Goal: Task Accomplishment & Management: Complete application form

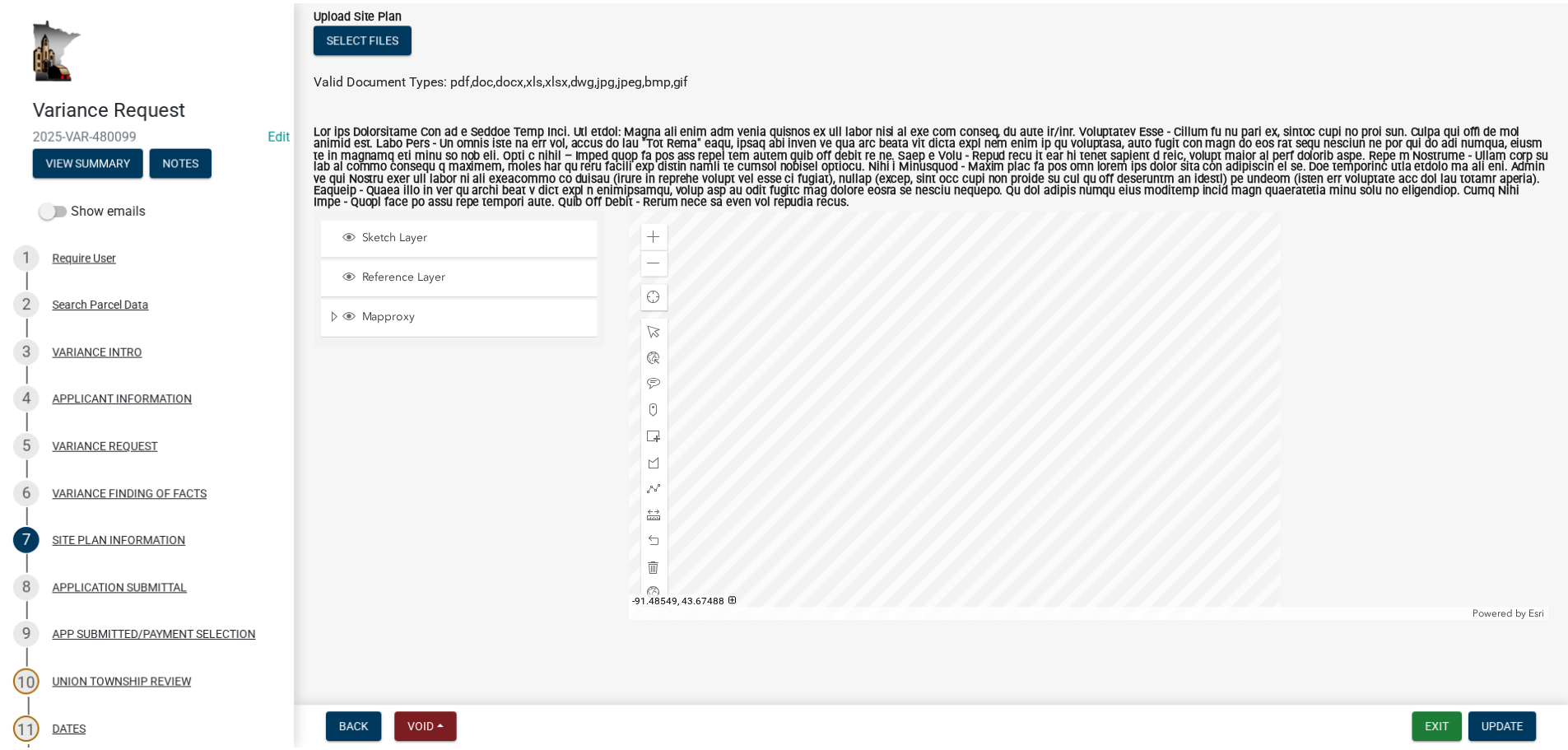
scroll to position [142, 0]
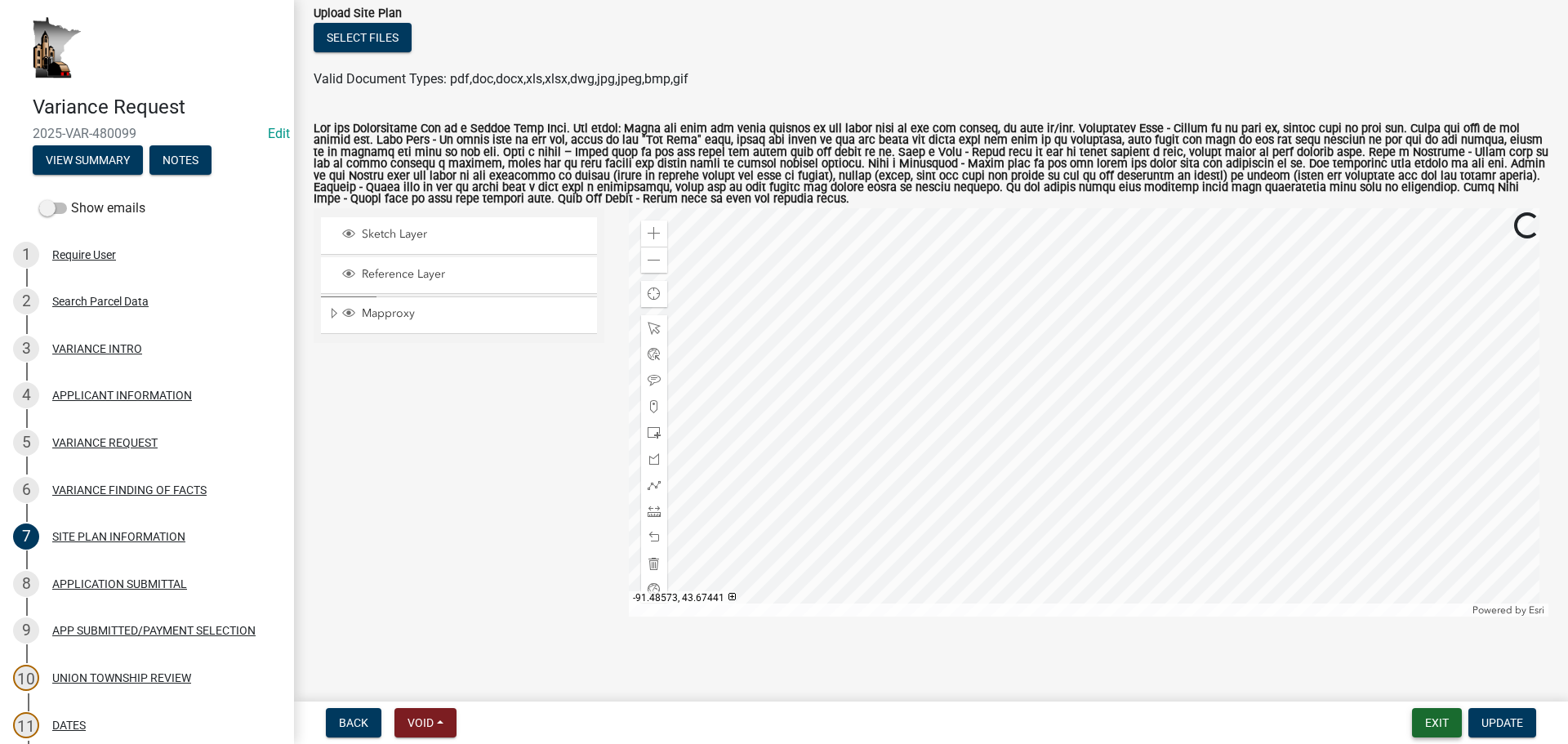
click at [1221, 650] on button "Exit" at bounding box center [1436, 722] width 49 height 29
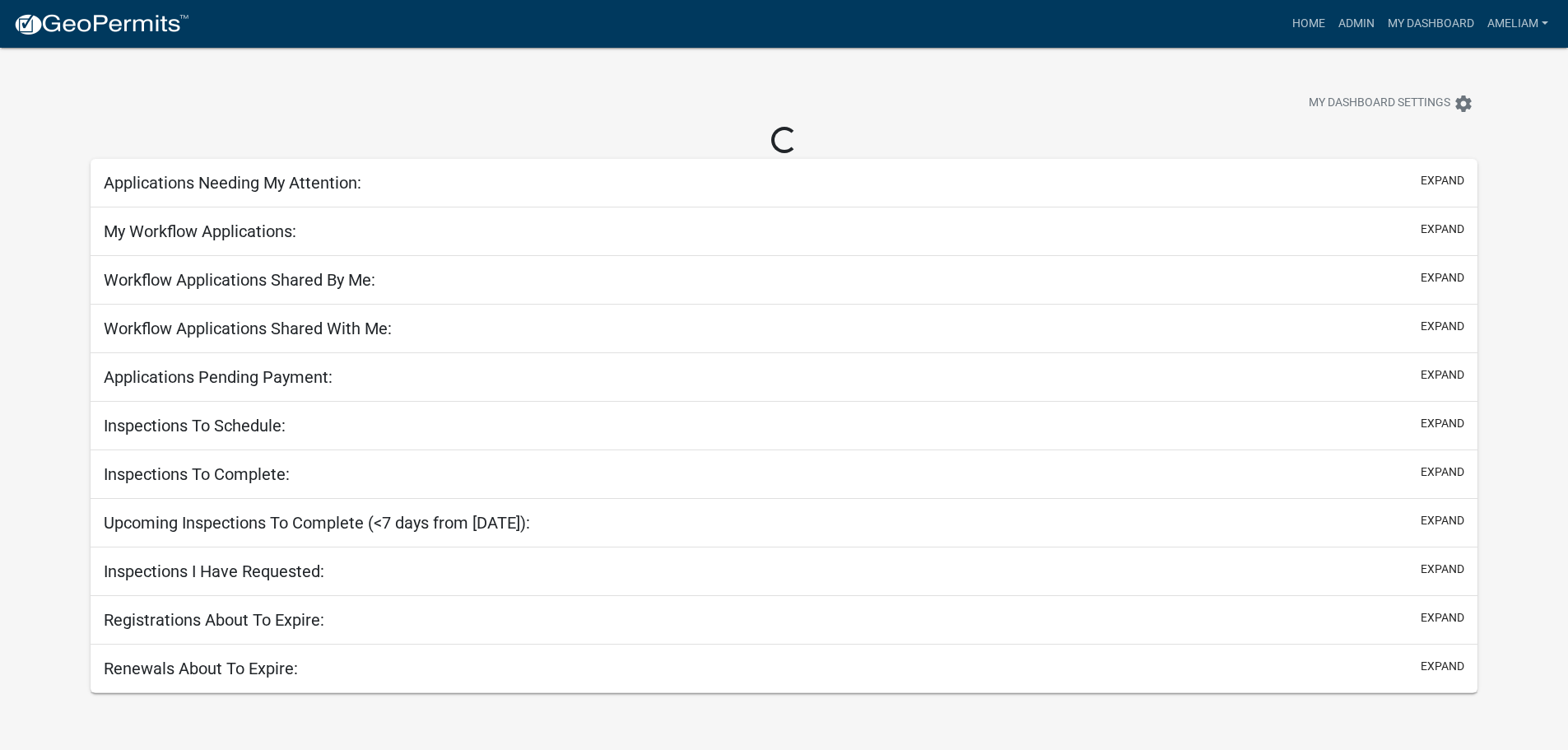
select select "3: 100"
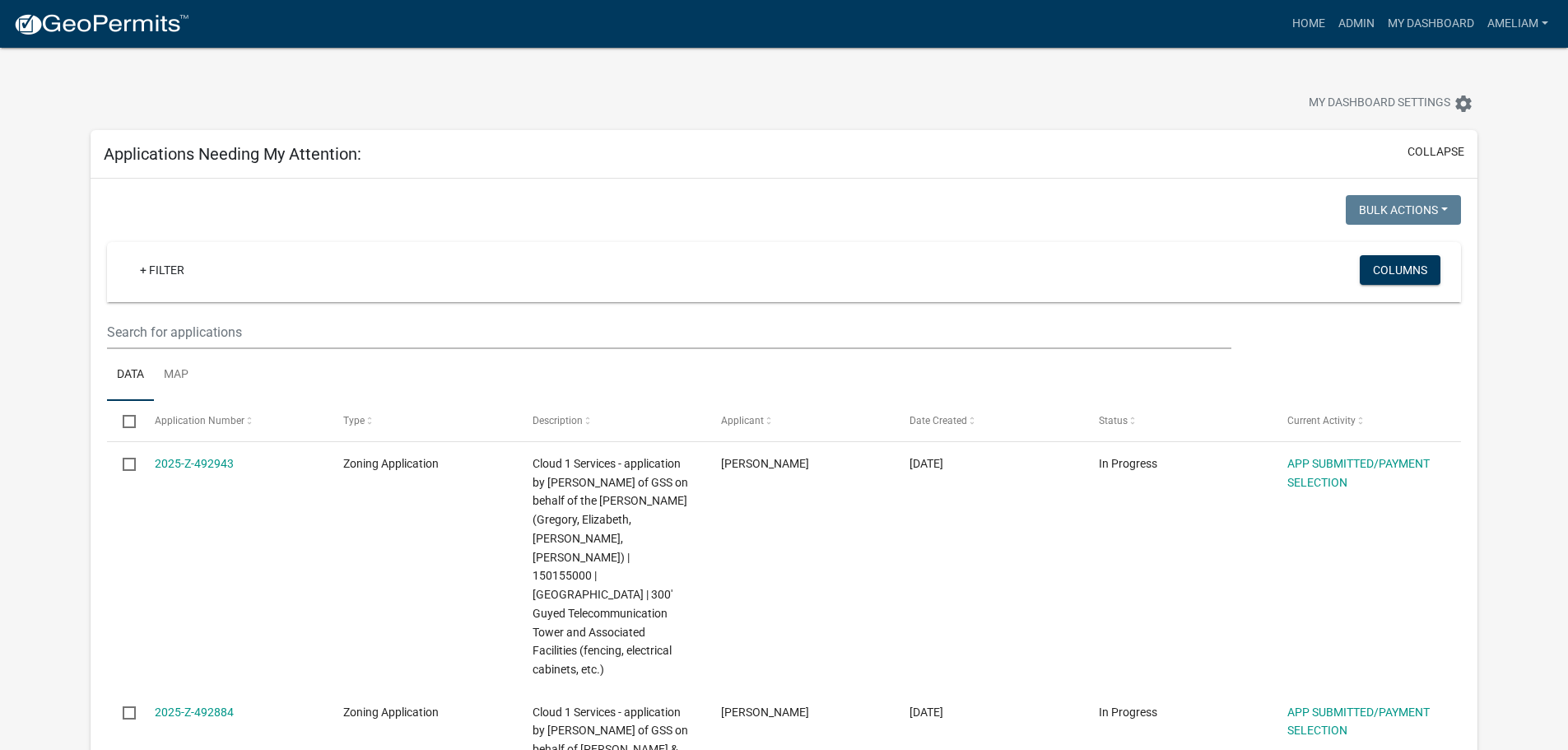
click at [696, 312] on wm-filter-builder "+ Filter Columns" at bounding box center [784, 296] width 1354 height 107
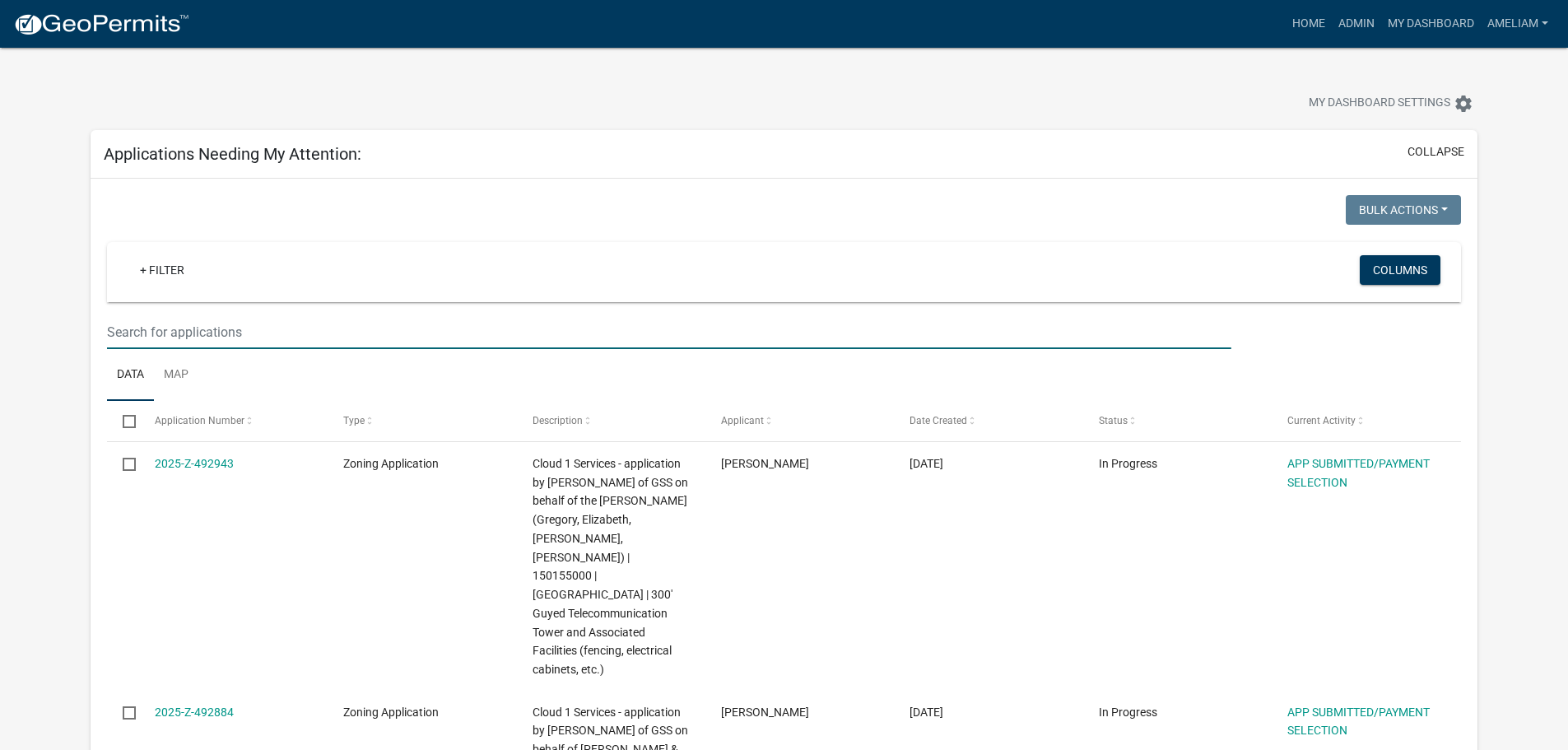
click at [644, 318] on input "text" at bounding box center [668, 332] width 1124 height 34
type input "[PERSON_NAME]"
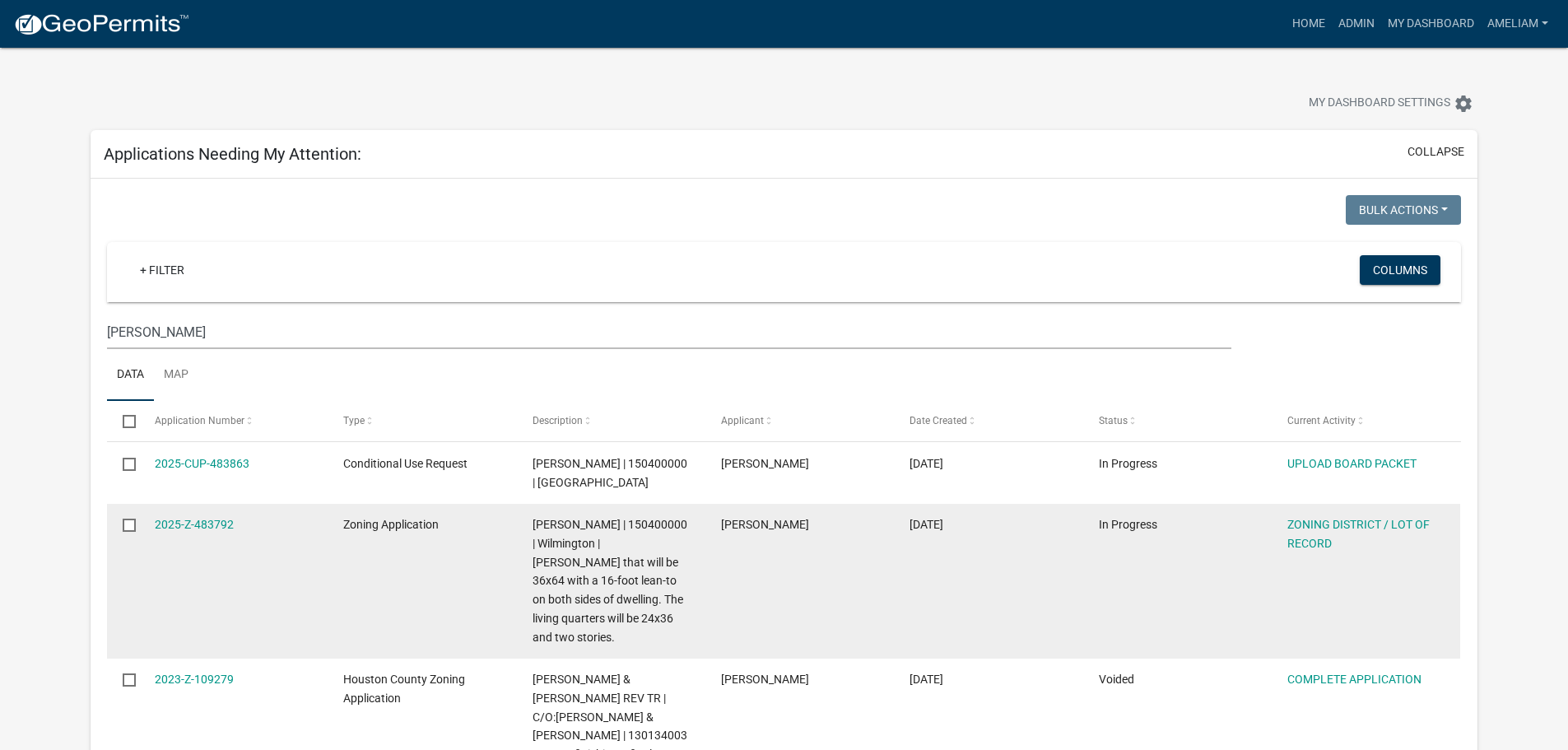
click at [535, 607] on div "[PERSON_NAME] | 150400000 | Wilmington | [PERSON_NAME] that will be 36x64 with …" at bounding box center [611, 580] width 158 height 131
click at [205, 516] on div "2025-Z-483792" at bounding box center [233, 524] width 158 height 19
click at [197, 524] on link "2025-Z-483792" at bounding box center [195, 524] width 79 height 13
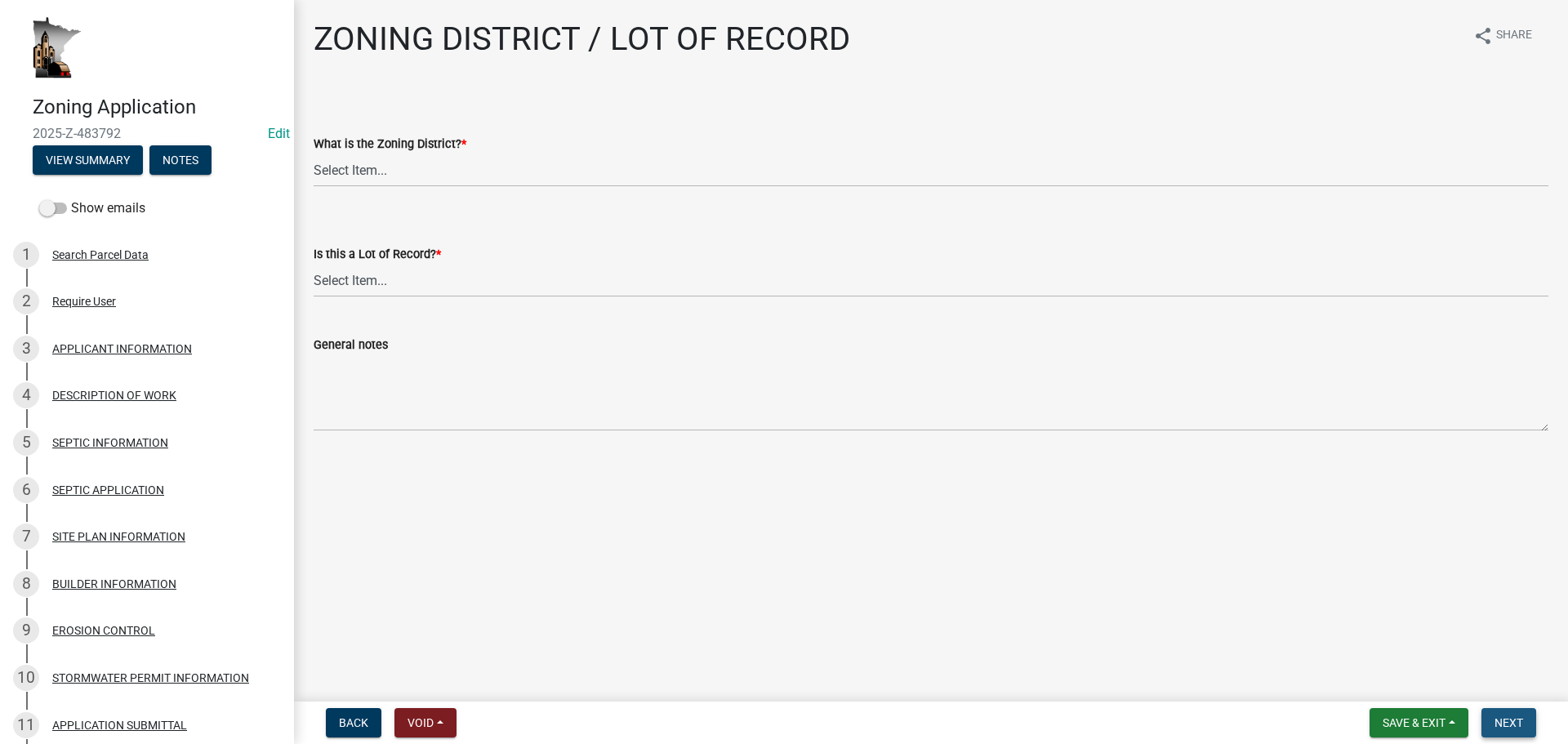
click at [1221, 650] on span "Next" at bounding box center [1508, 722] width 28 height 13
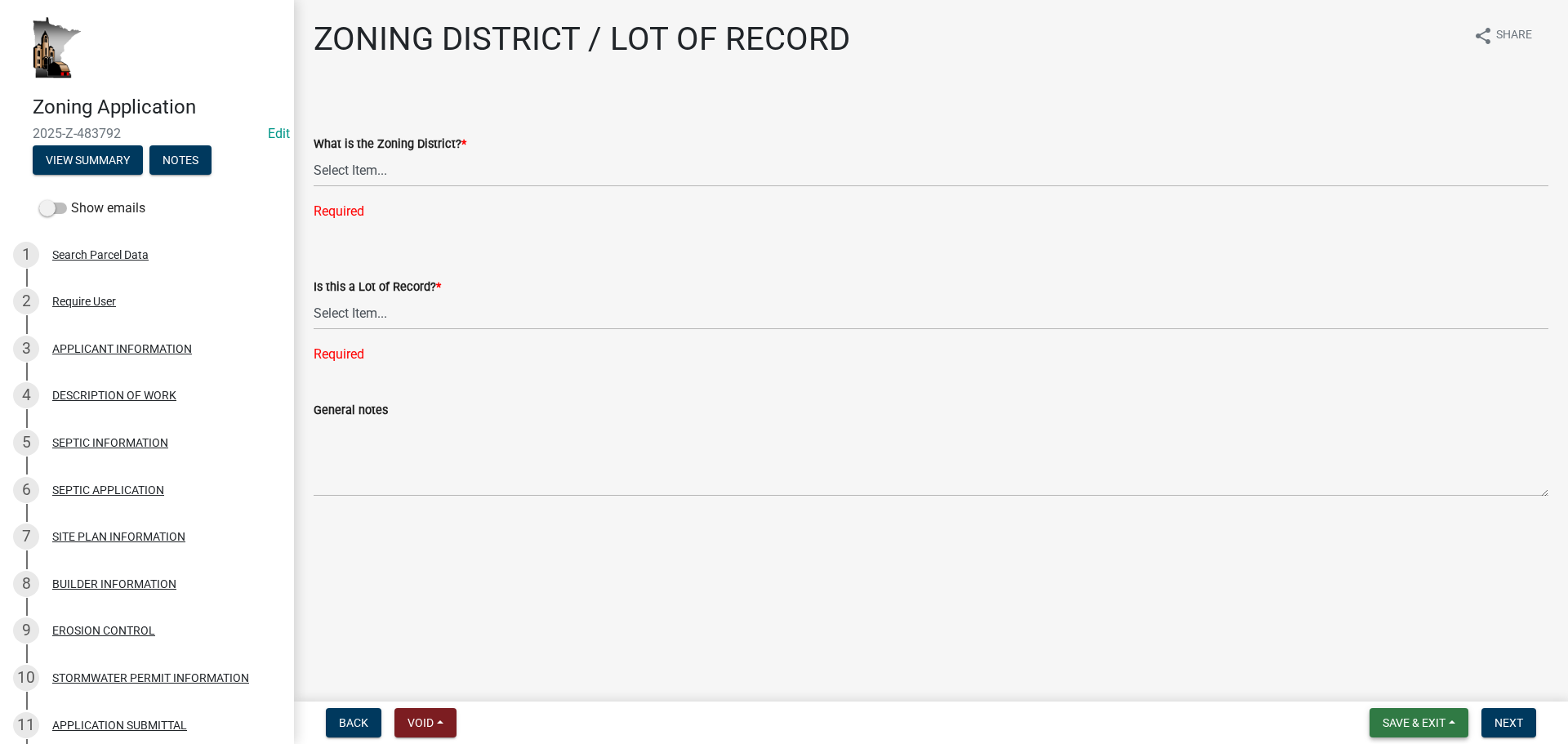
click at [1221, 650] on button "Save & Exit" at bounding box center [1419, 722] width 99 height 29
click at [1221, 650] on button "Save & Exit" at bounding box center [1403, 679] width 131 height 39
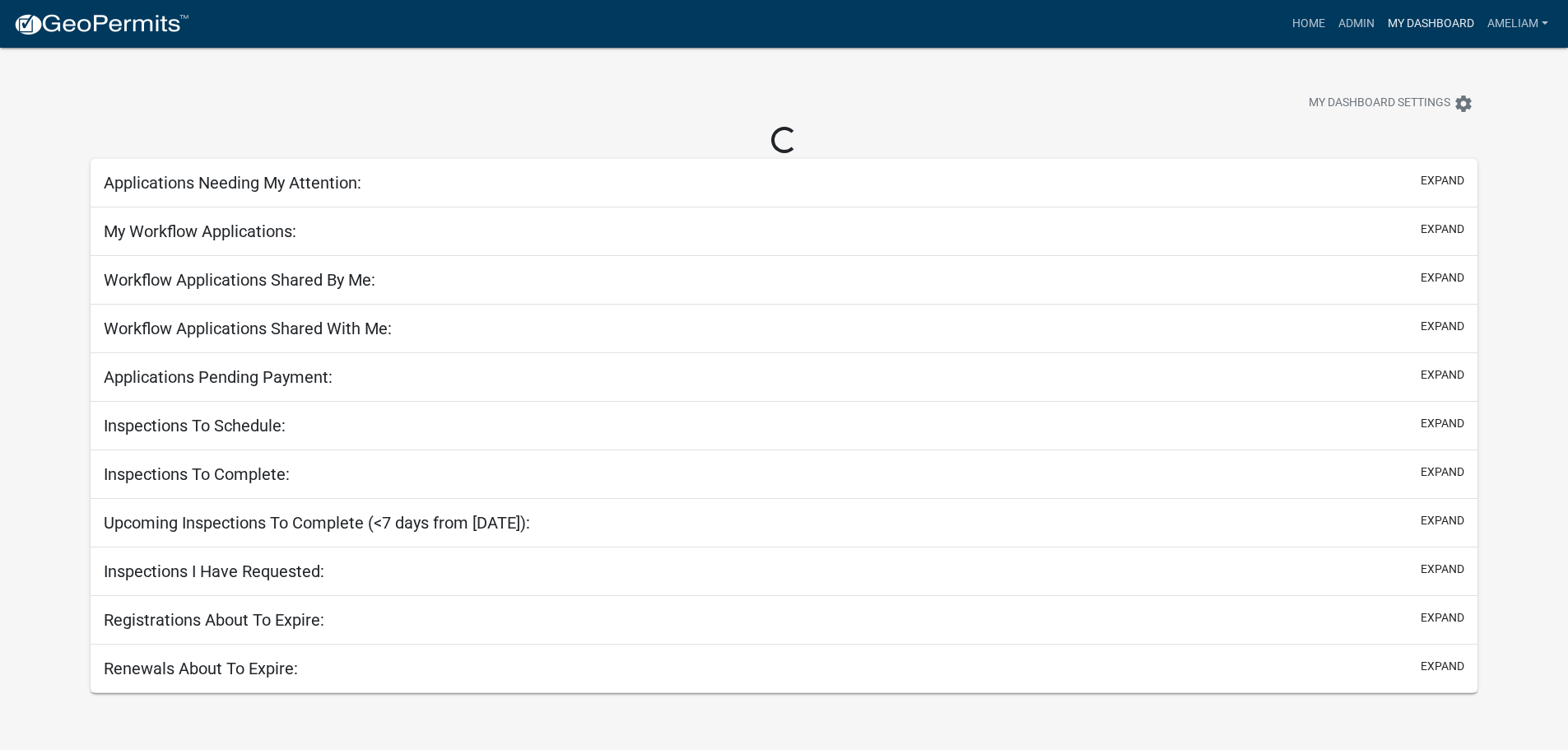
select select "3: 100"
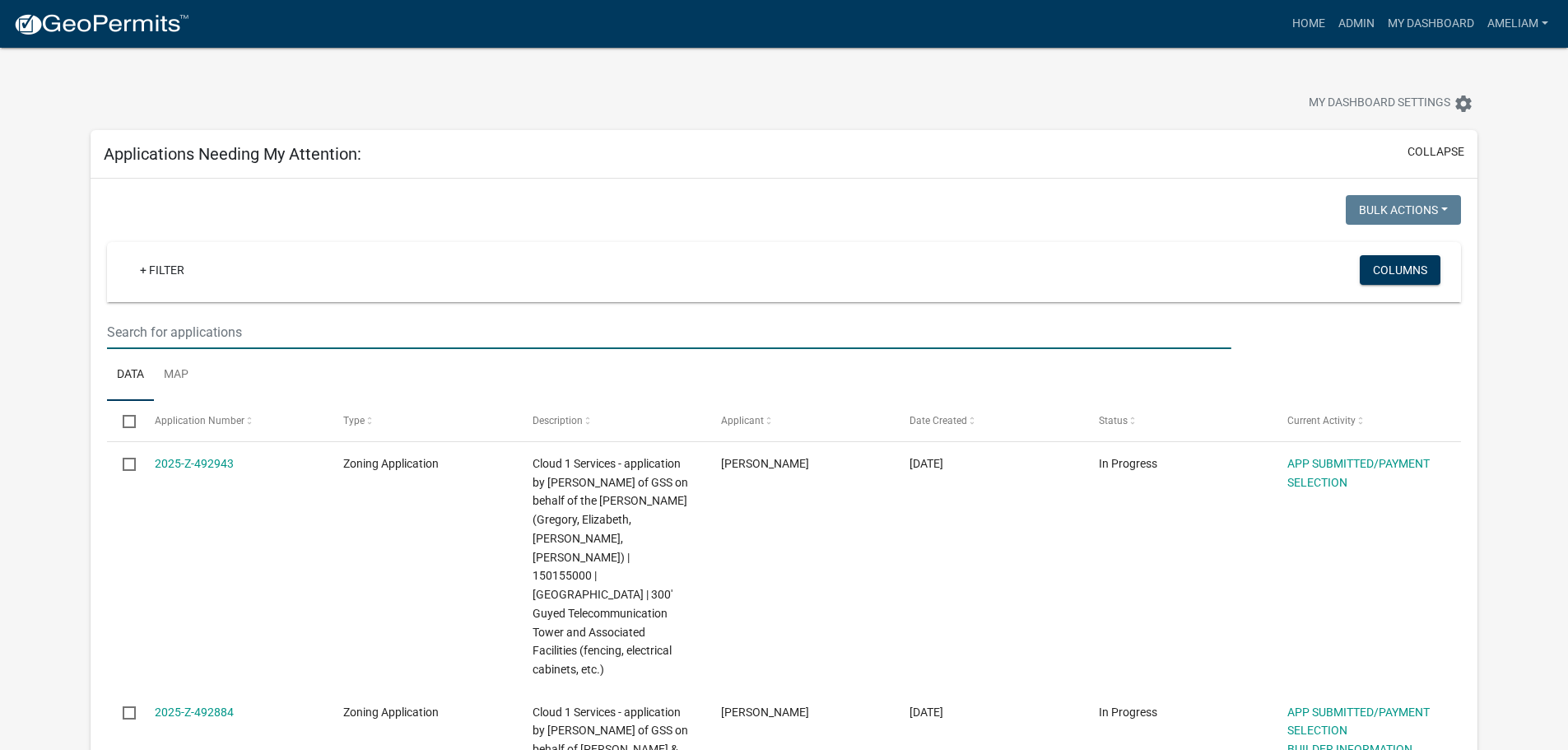
click at [218, 337] on input "text" at bounding box center [668, 332] width 1124 height 34
type input "[PERSON_NAME]"
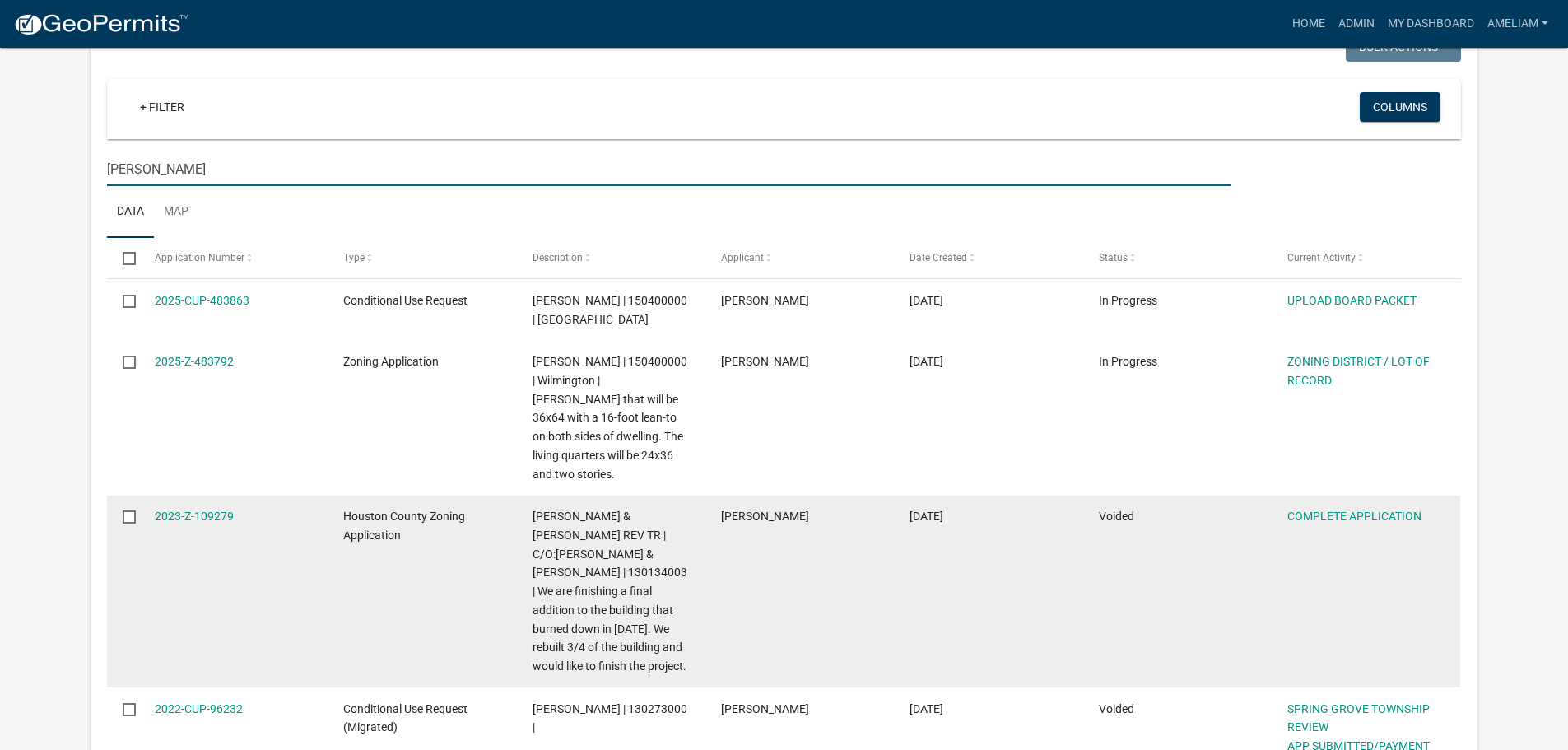
scroll to position [165, 0]
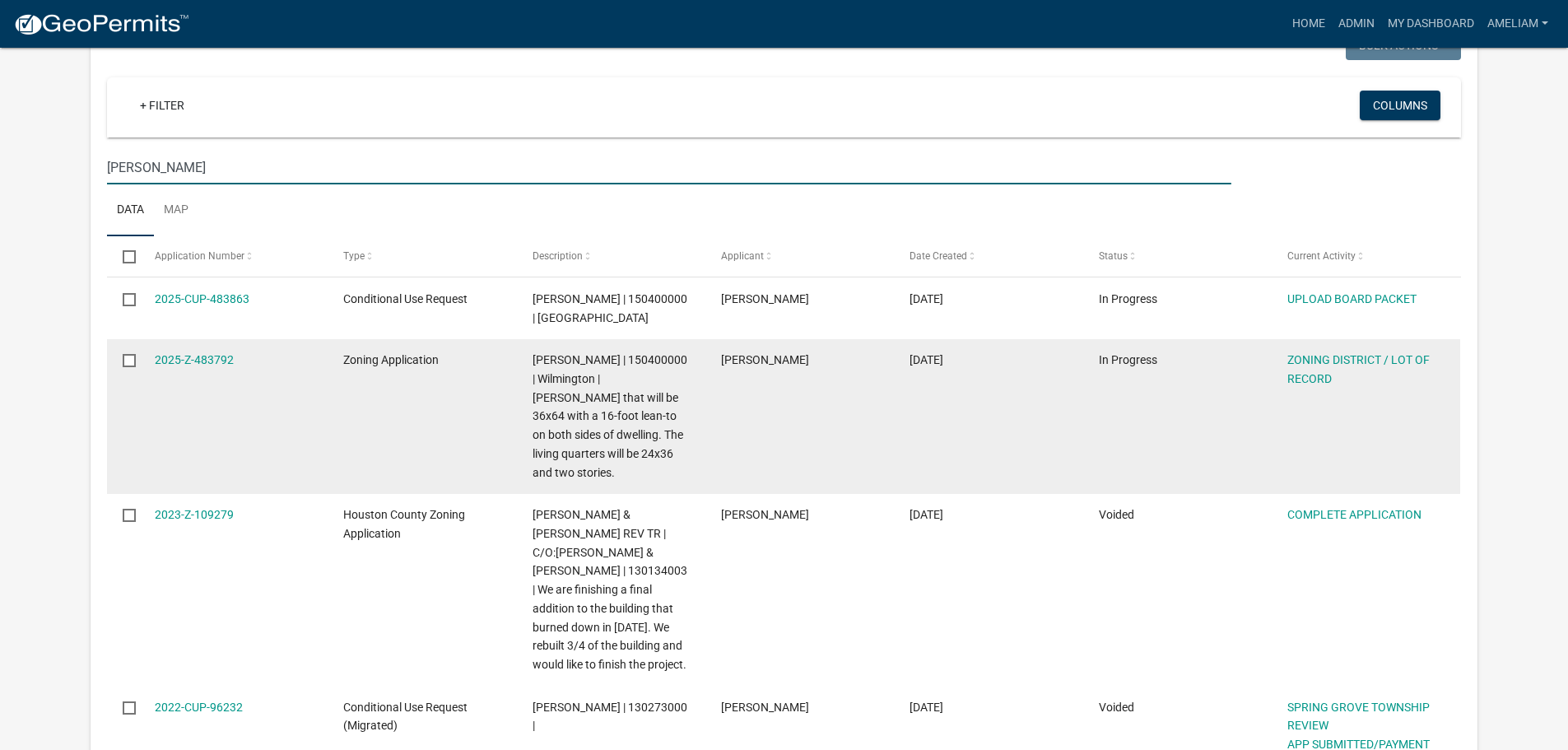
click at [173, 351] on div "2025-Z-483792" at bounding box center [233, 359] width 158 height 19
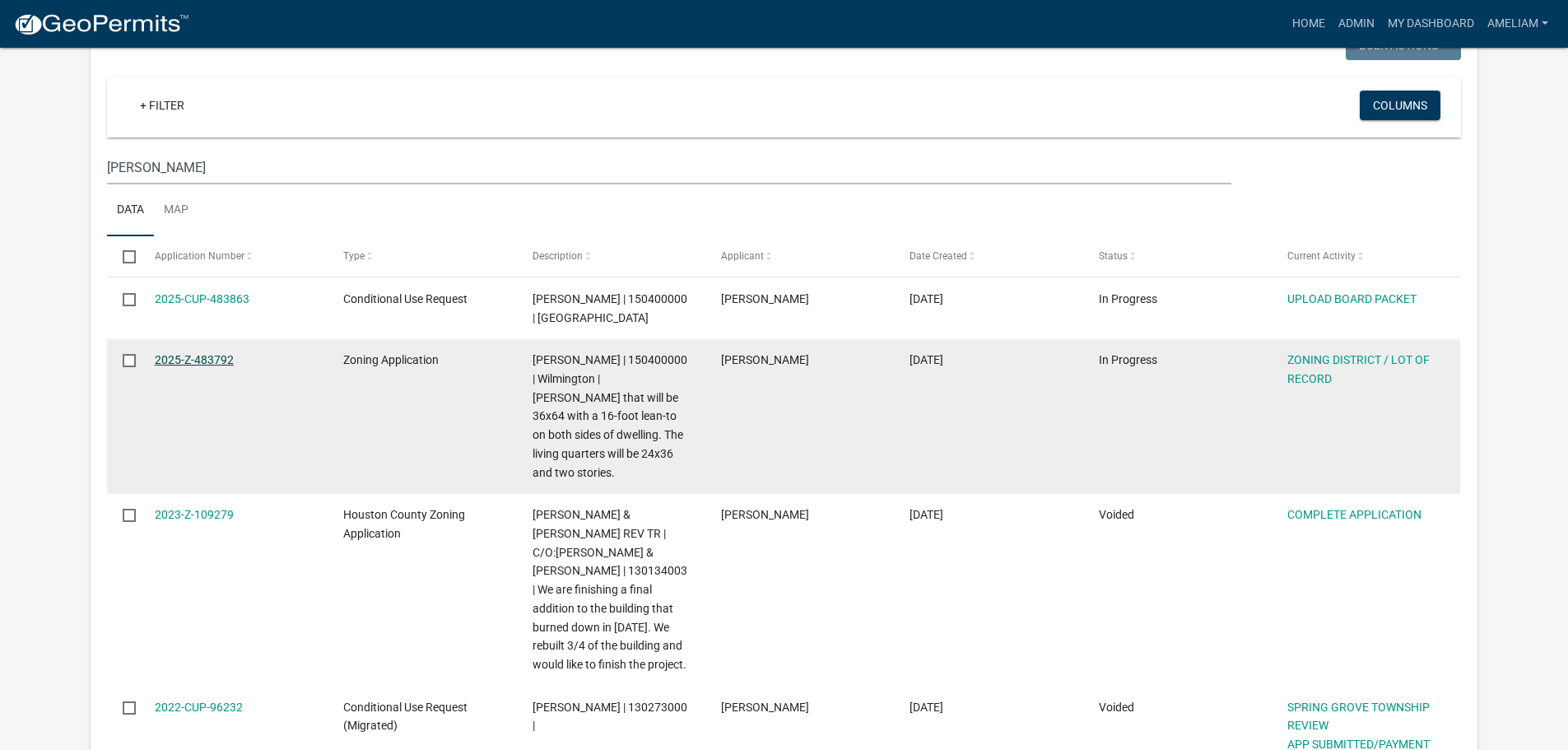
click at [172, 355] on link "2025-Z-483792" at bounding box center [195, 359] width 79 height 13
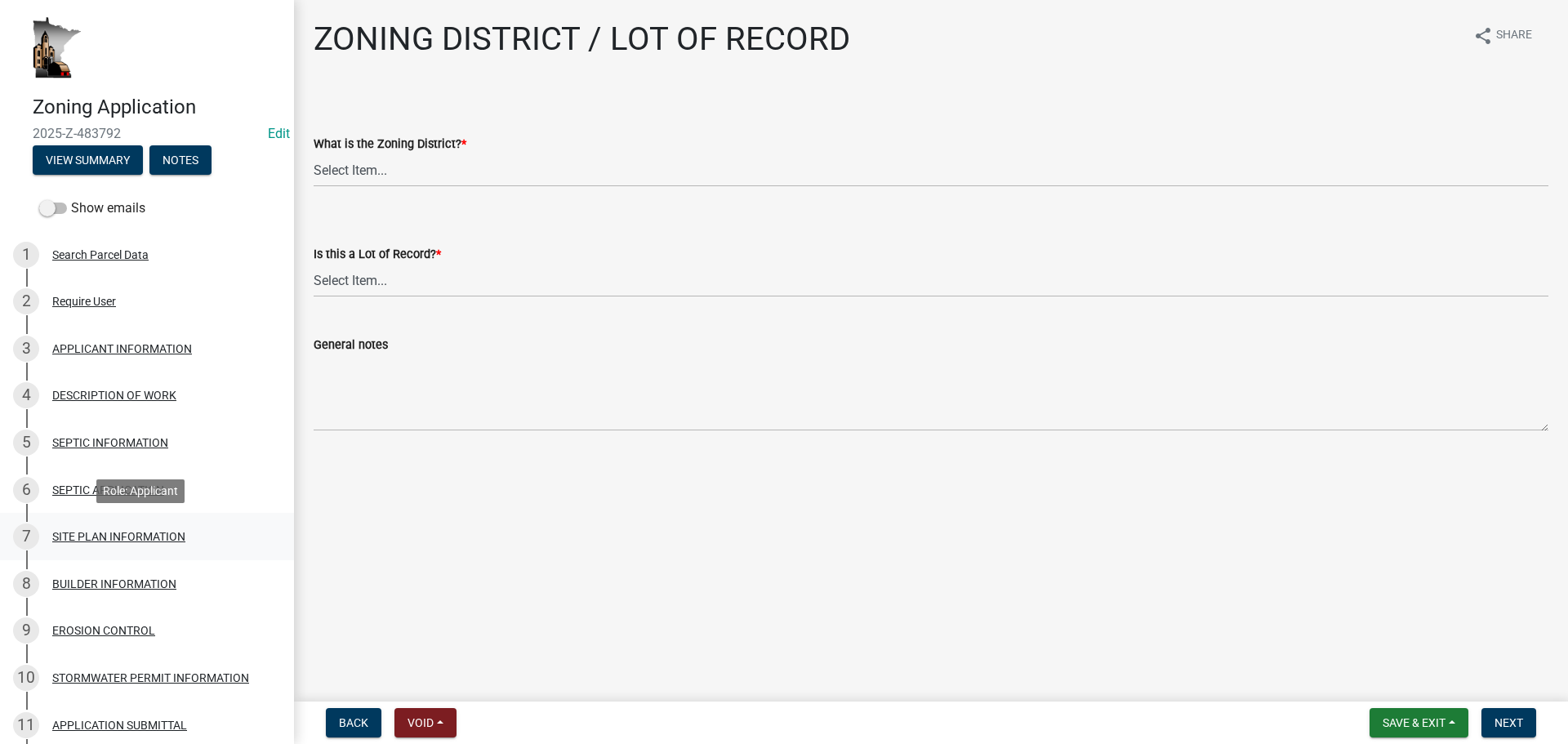
click at [110, 525] on div "7 SITE PLAN INFORMATION" at bounding box center [140, 536] width 255 height 27
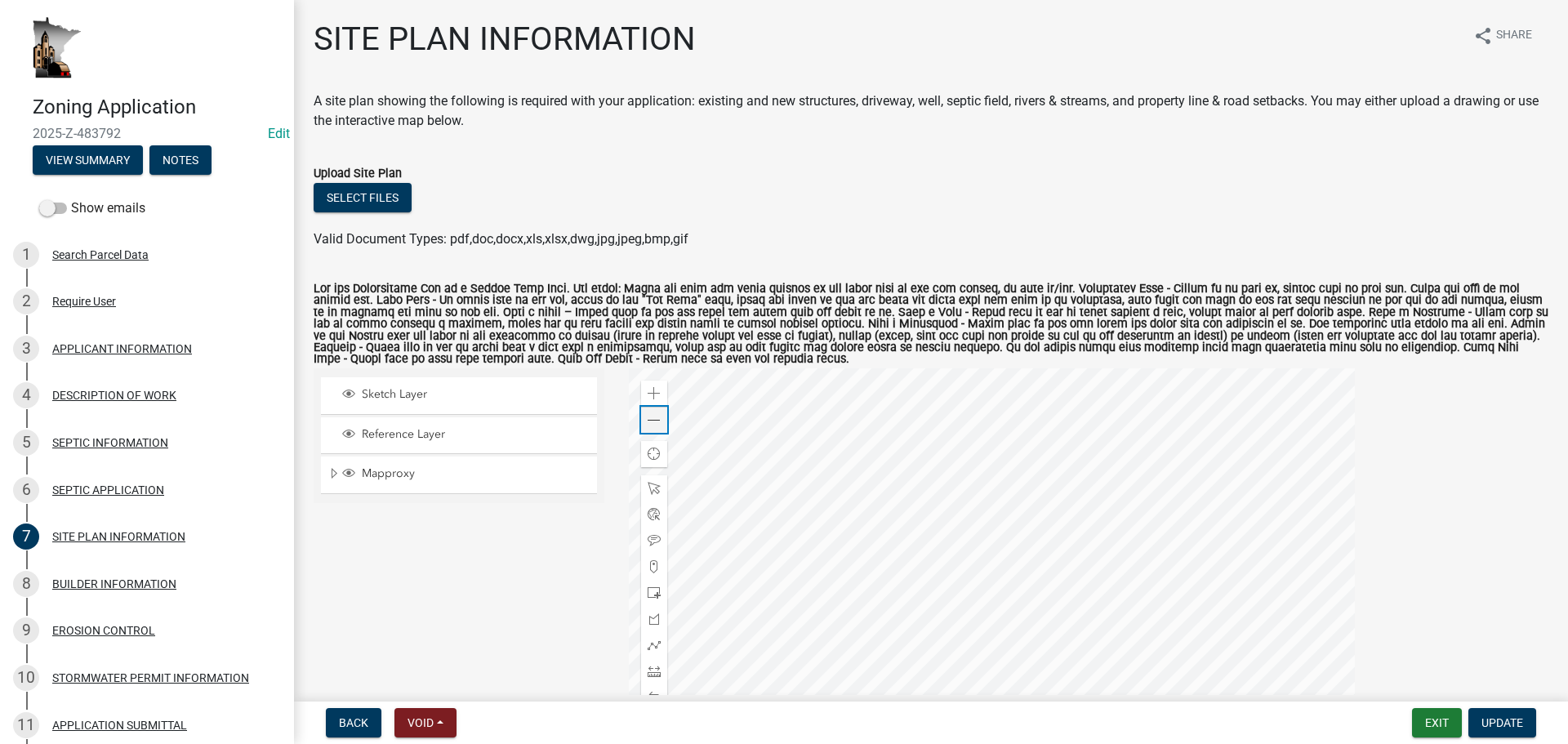
click at [651, 415] on span at bounding box center [654, 420] width 13 height 13
click at [654, 390] on span at bounding box center [654, 393] width 13 height 13
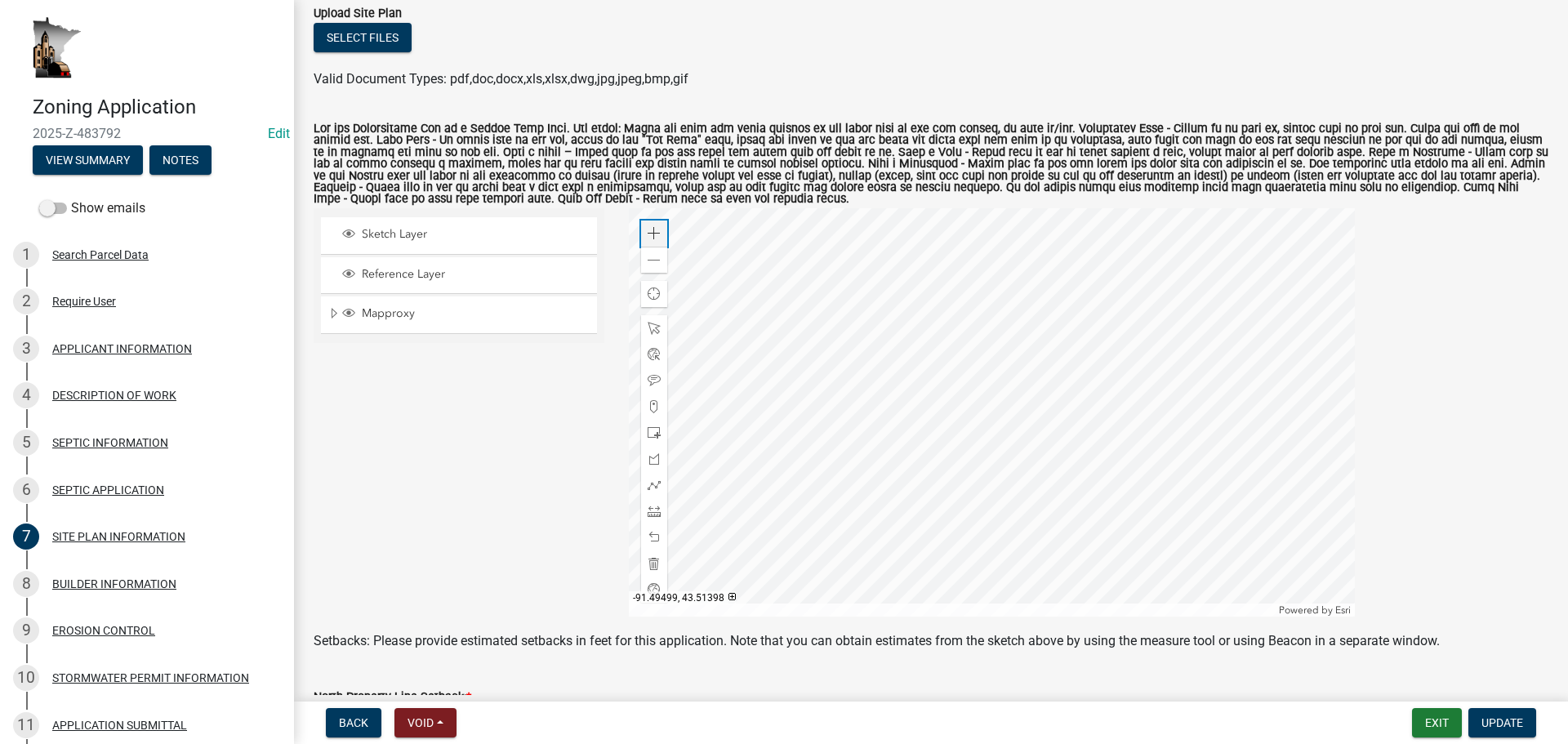
scroll to position [164, 0]
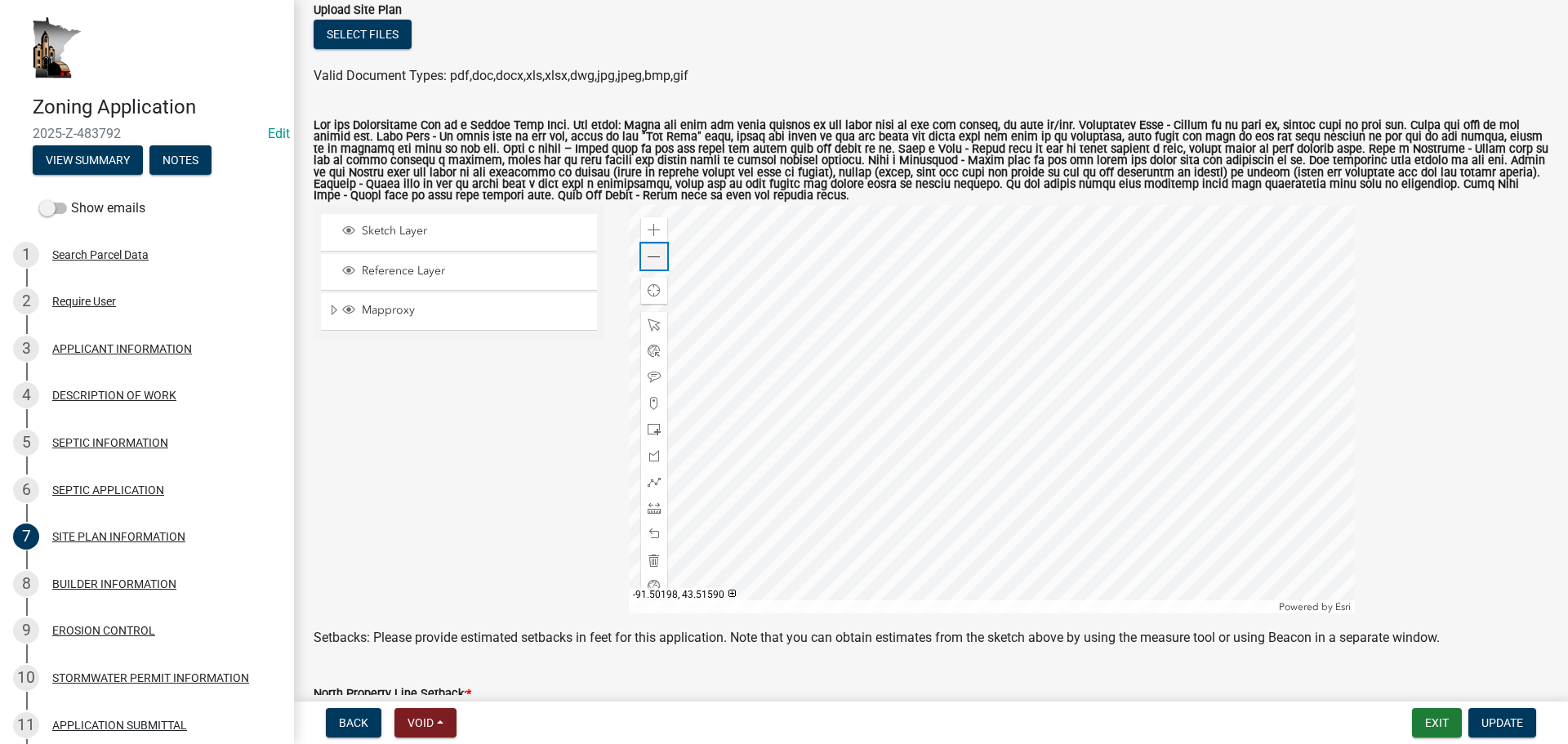
click at [652, 263] on span at bounding box center [654, 257] width 13 height 13
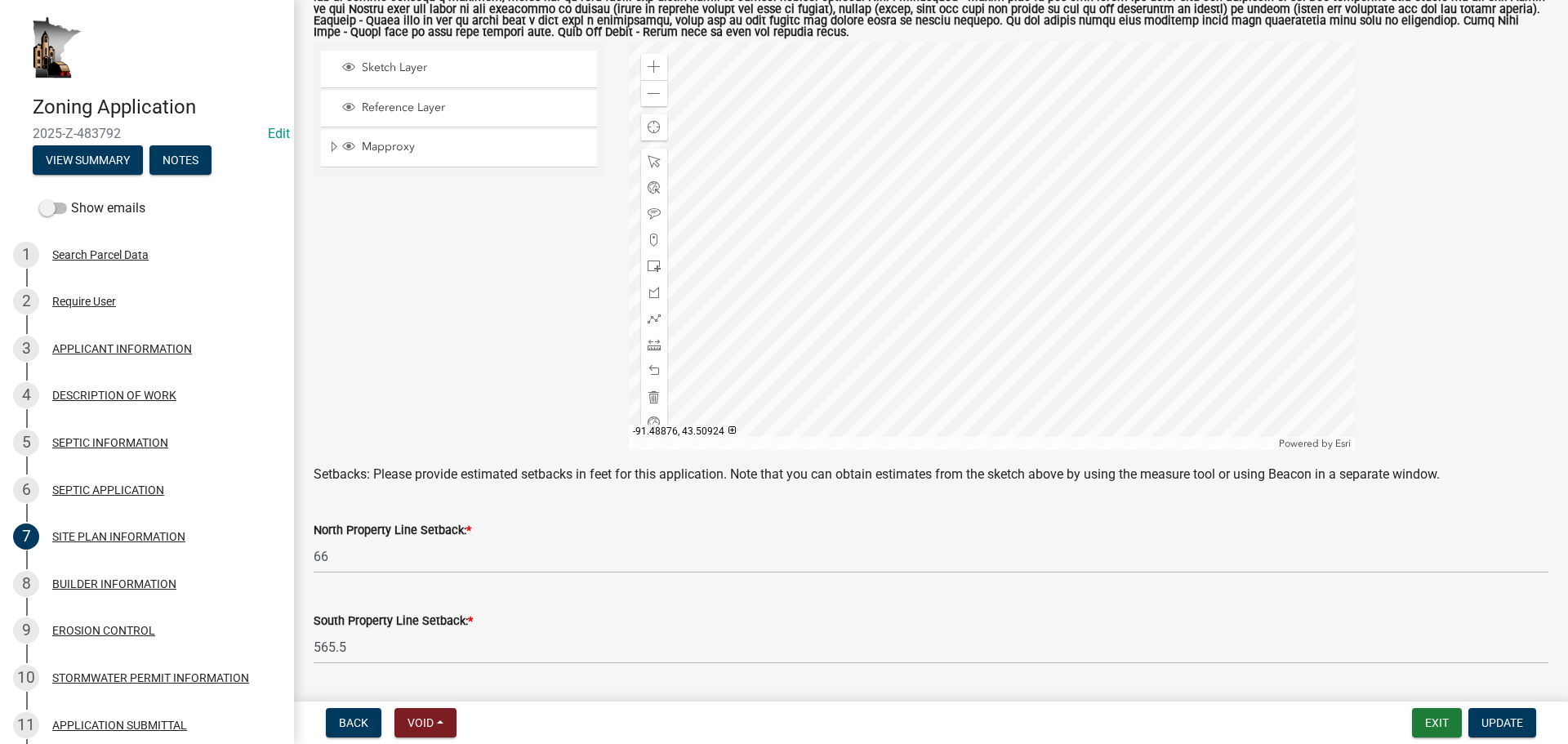
click at [1063, 257] on div at bounding box center [992, 246] width 726 height 409
click at [1147, 366] on div at bounding box center [992, 246] width 726 height 409
click at [653, 73] on span at bounding box center [654, 67] width 13 height 13
click at [1221, 197] on div at bounding box center [992, 246] width 726 height 409
click at [657, 75] on div "Zoom in" at bounding box center [654, 67] width 27 height 27
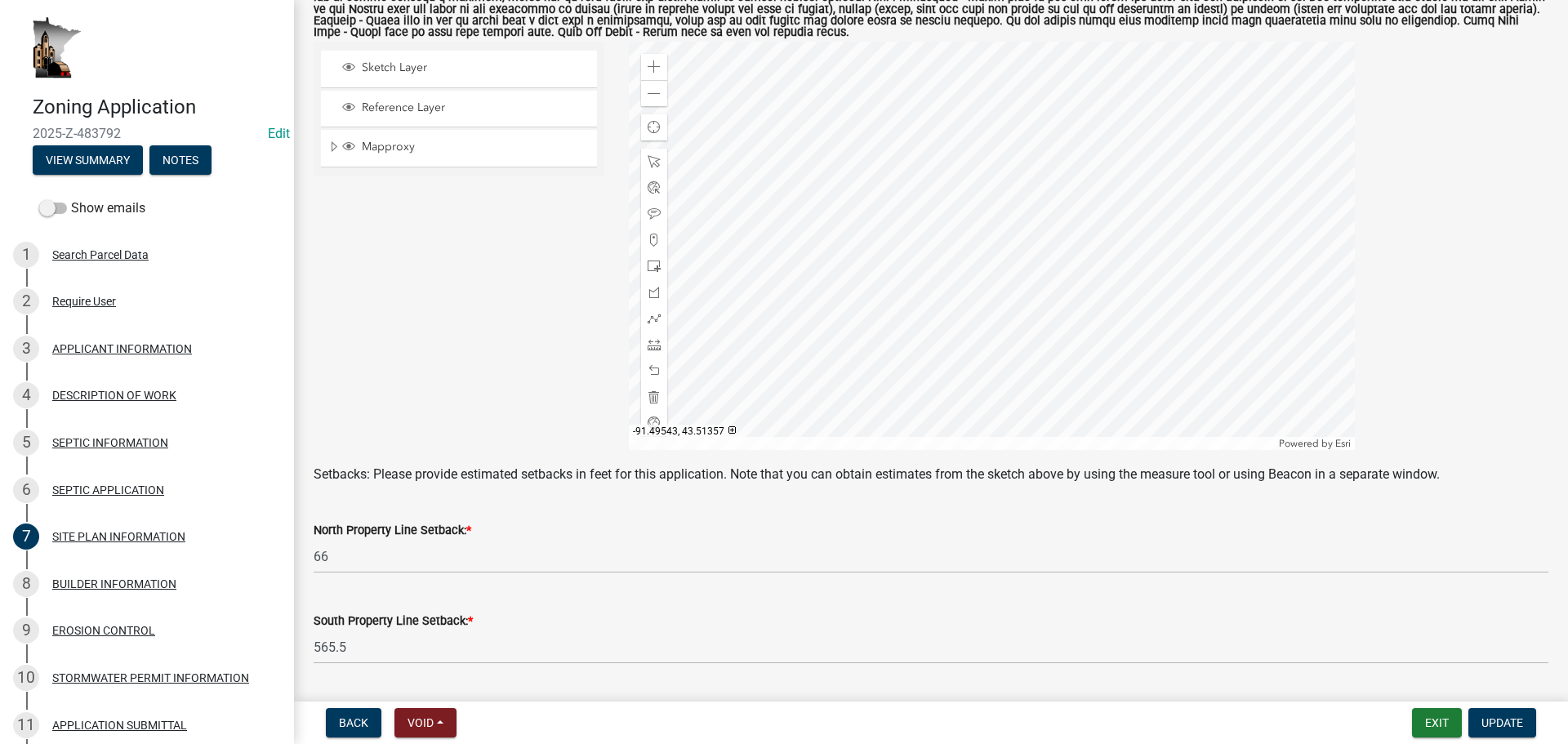
click at [1119, 362] on div at bounding box center [992, 246] width 726 height 409
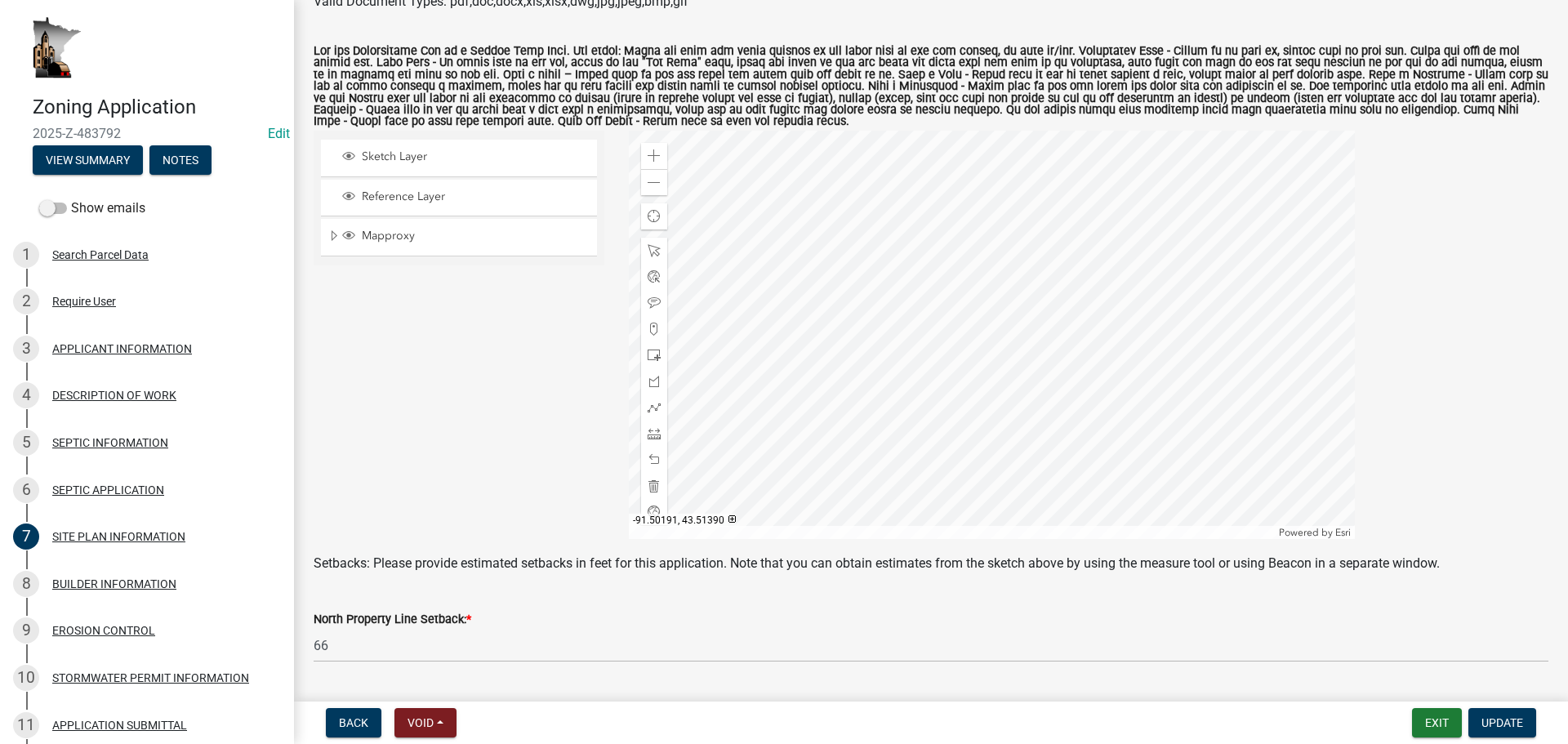
scroll to position [81, 0]
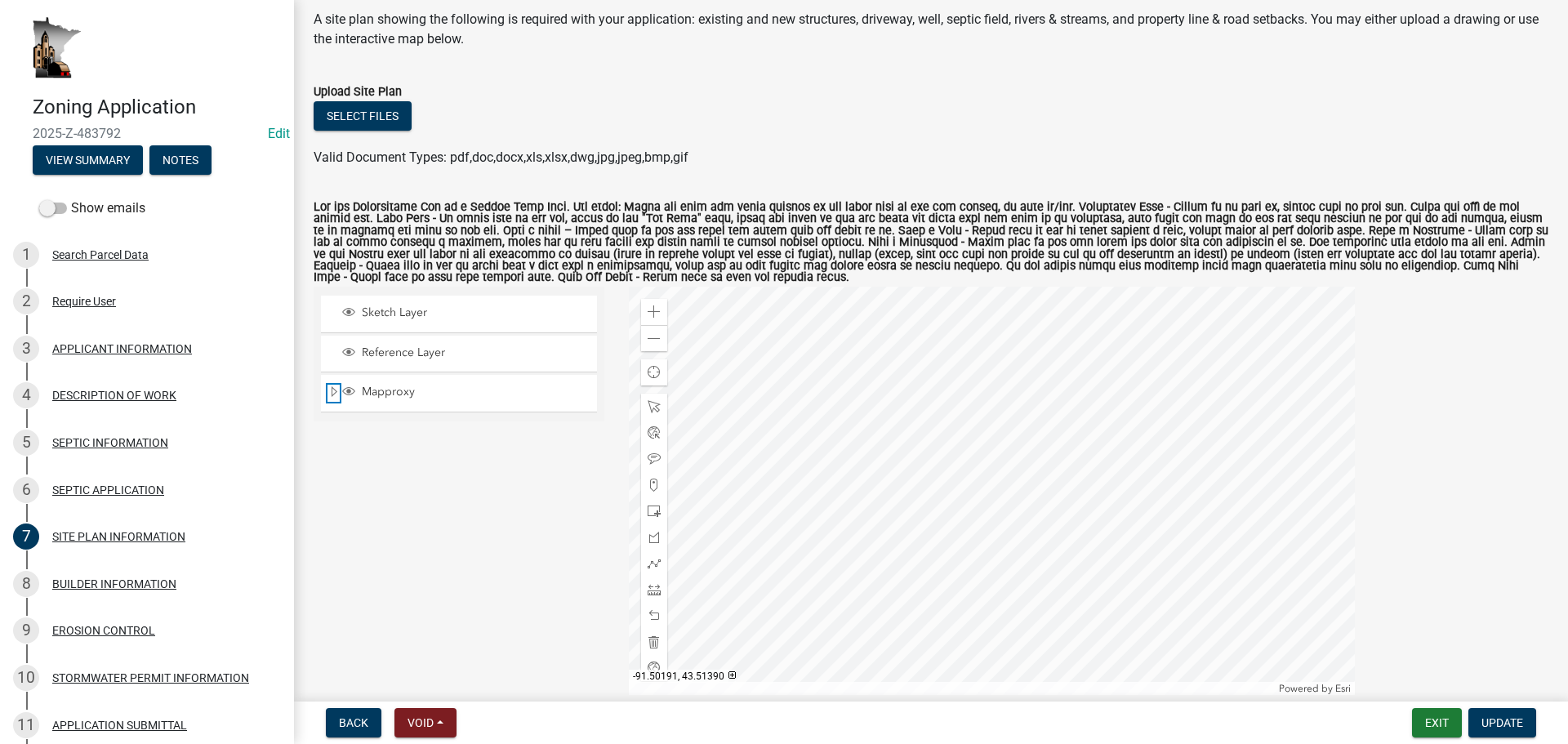
click at [329, 391] on span "Expand" at bounding box center [334, 392] width 13 height 16
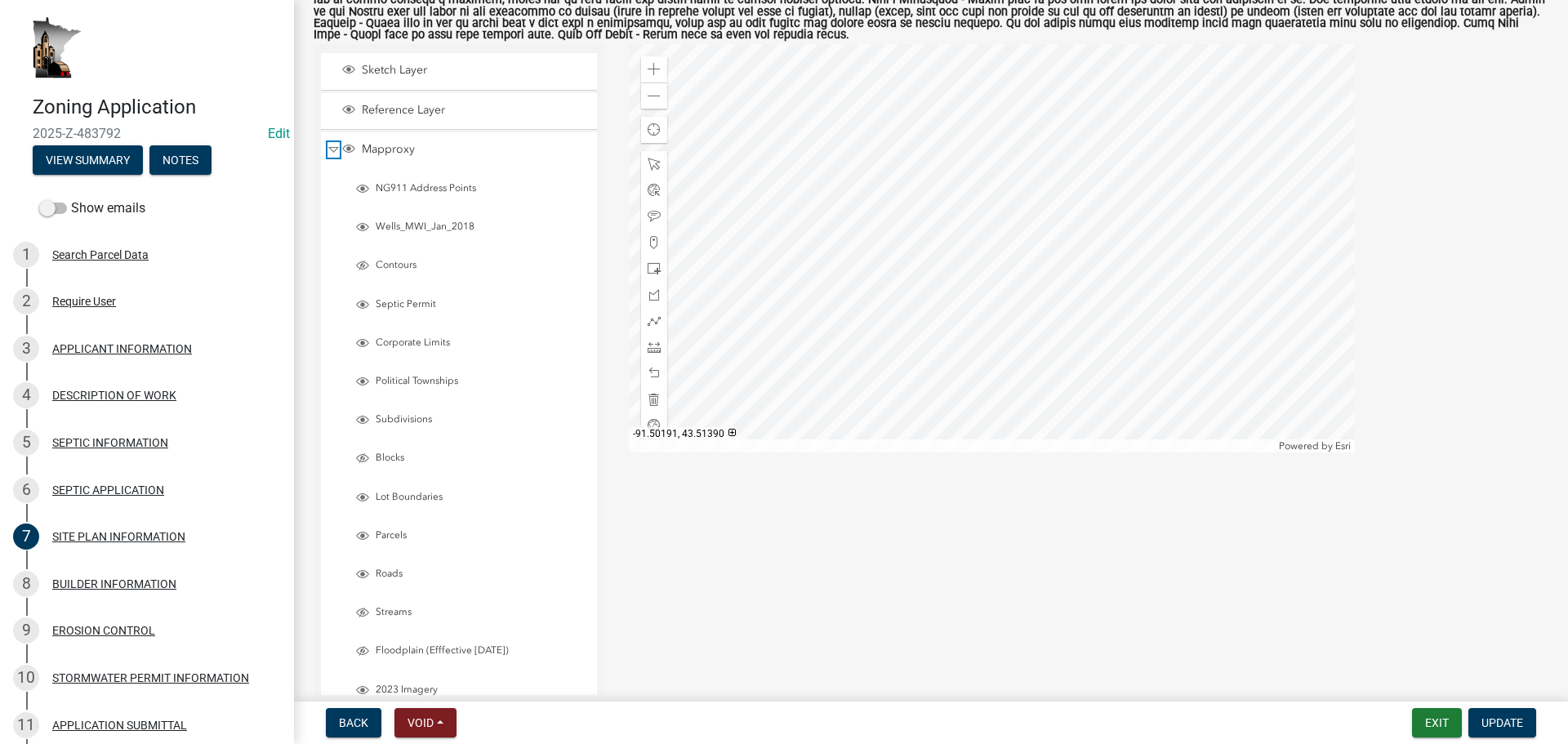
scroll to position [326, 0]
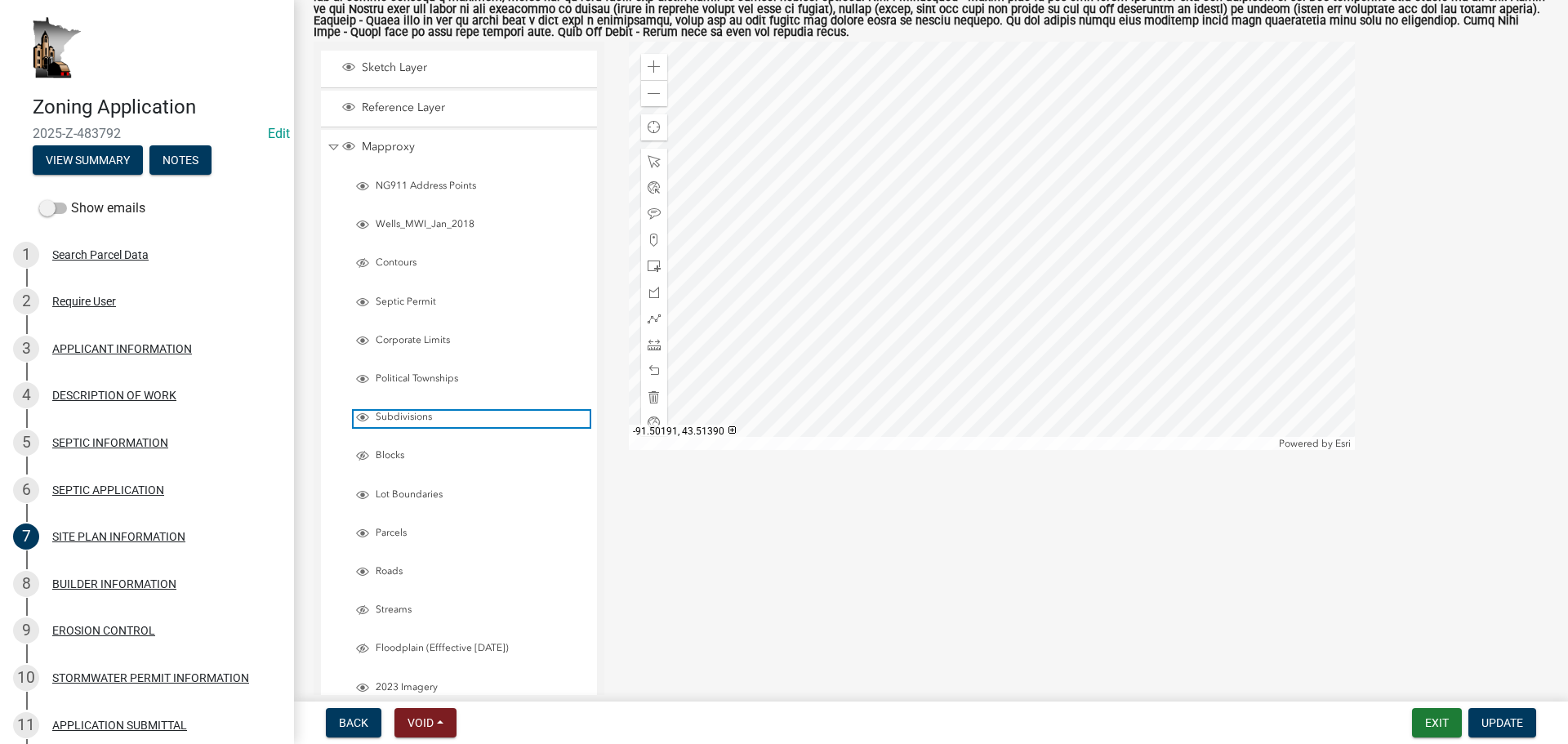
click at [367, 422] on span "Layer List" at bounding box center [362, 417] width 13 height 13
click at [653, 60] on div "Zoom in" at bounding box center [654, 67] width 27 height 27
click at [647, 97] on span at bounding box center [654, 94] width 13 height 13
click at [1221, 240] on div at bounding box center [992, 246] width 726 height 409
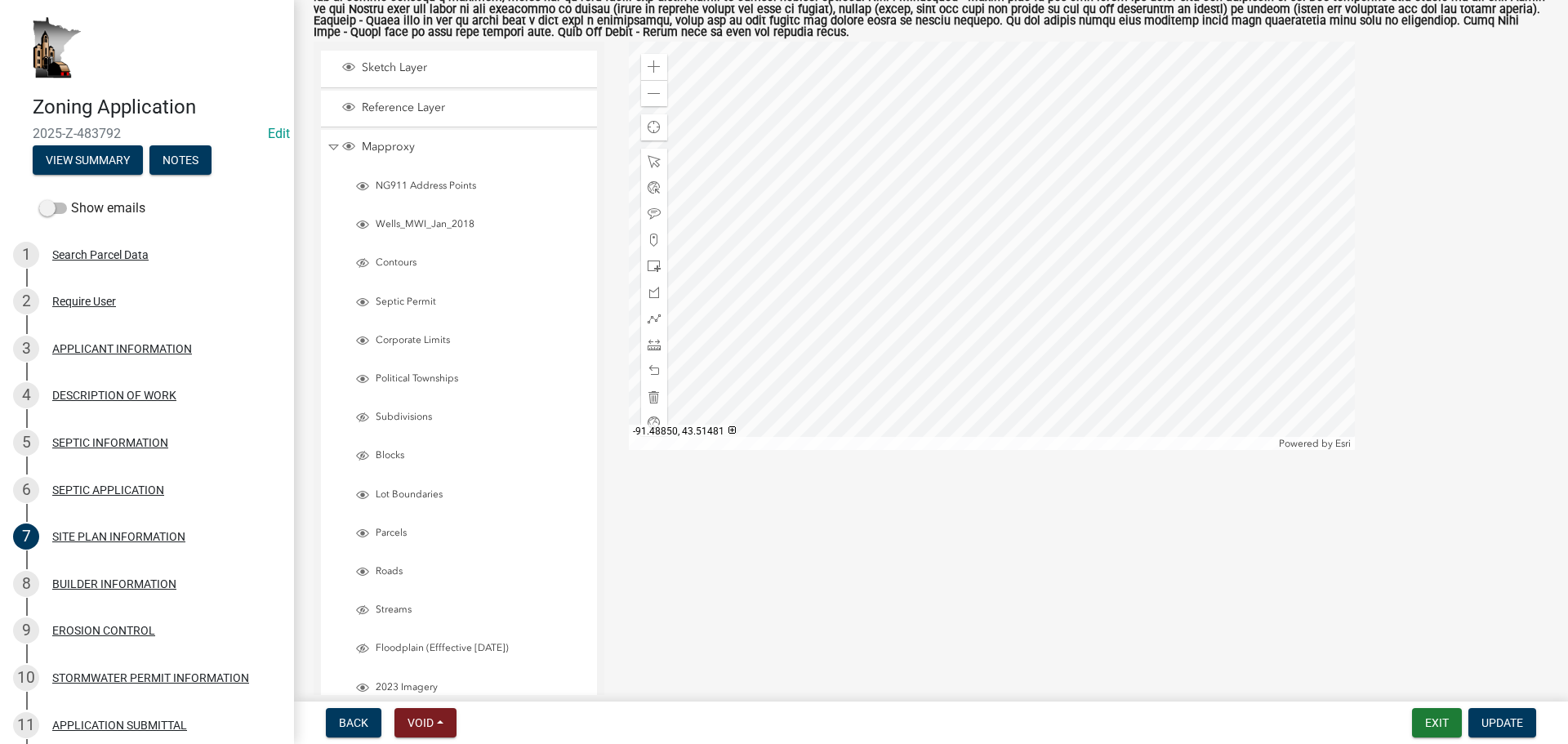
click at [1221, 240] on div at bounding box center [992, 246] width 726 height 409
click at [1020, 333] on div at bounding box center [992, 246] width 726 height 409
click at [642, 349] on div at bounding box center [654, 345] width 27 height 27
click at [740, 296] on div at bounding box center [992, 246] width 726 height 409
click at [1059, 202] on div at bounding box center [992, 246] width 726 height 409
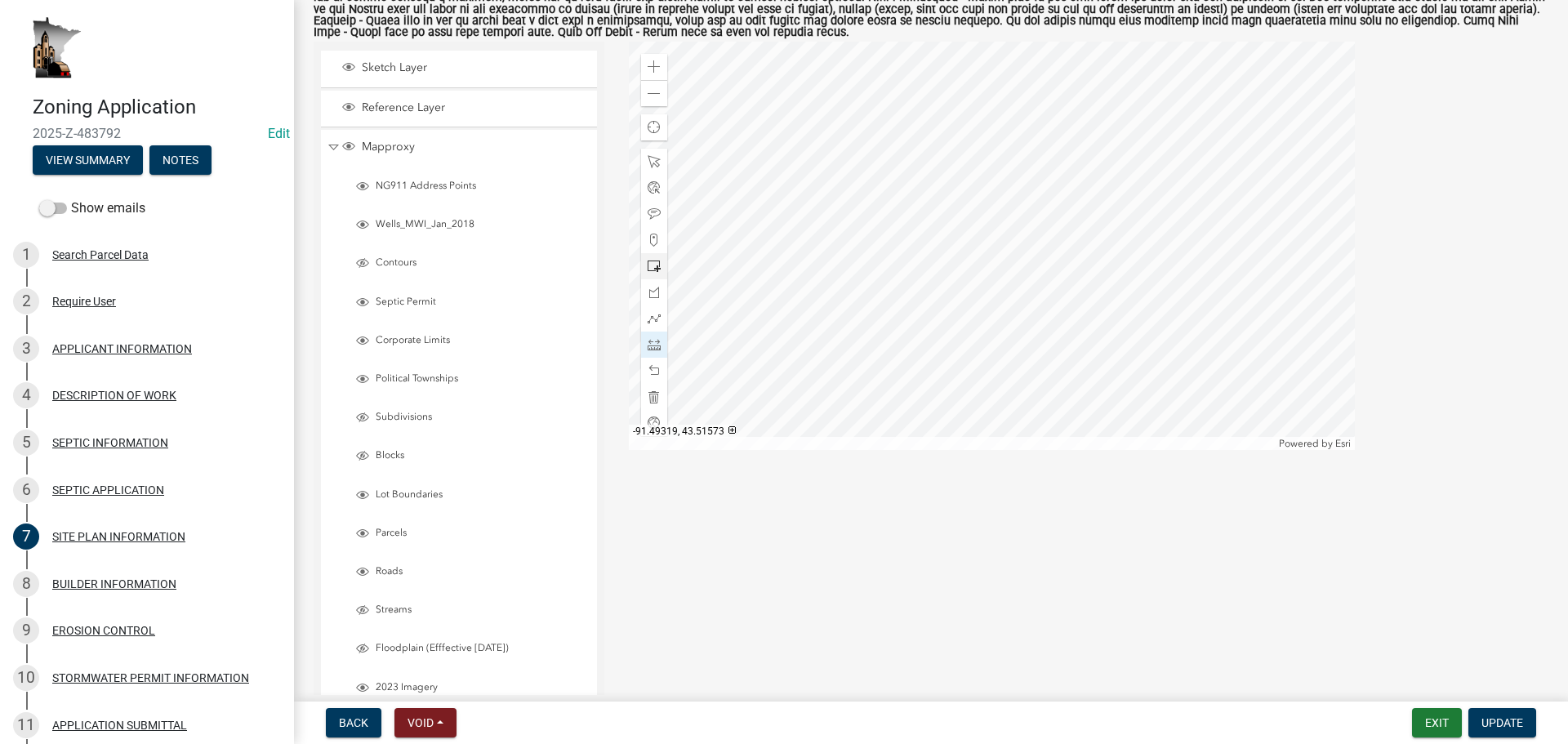
click at [1059, 202] on div at bounding box center [992, 246] width 726 height 409
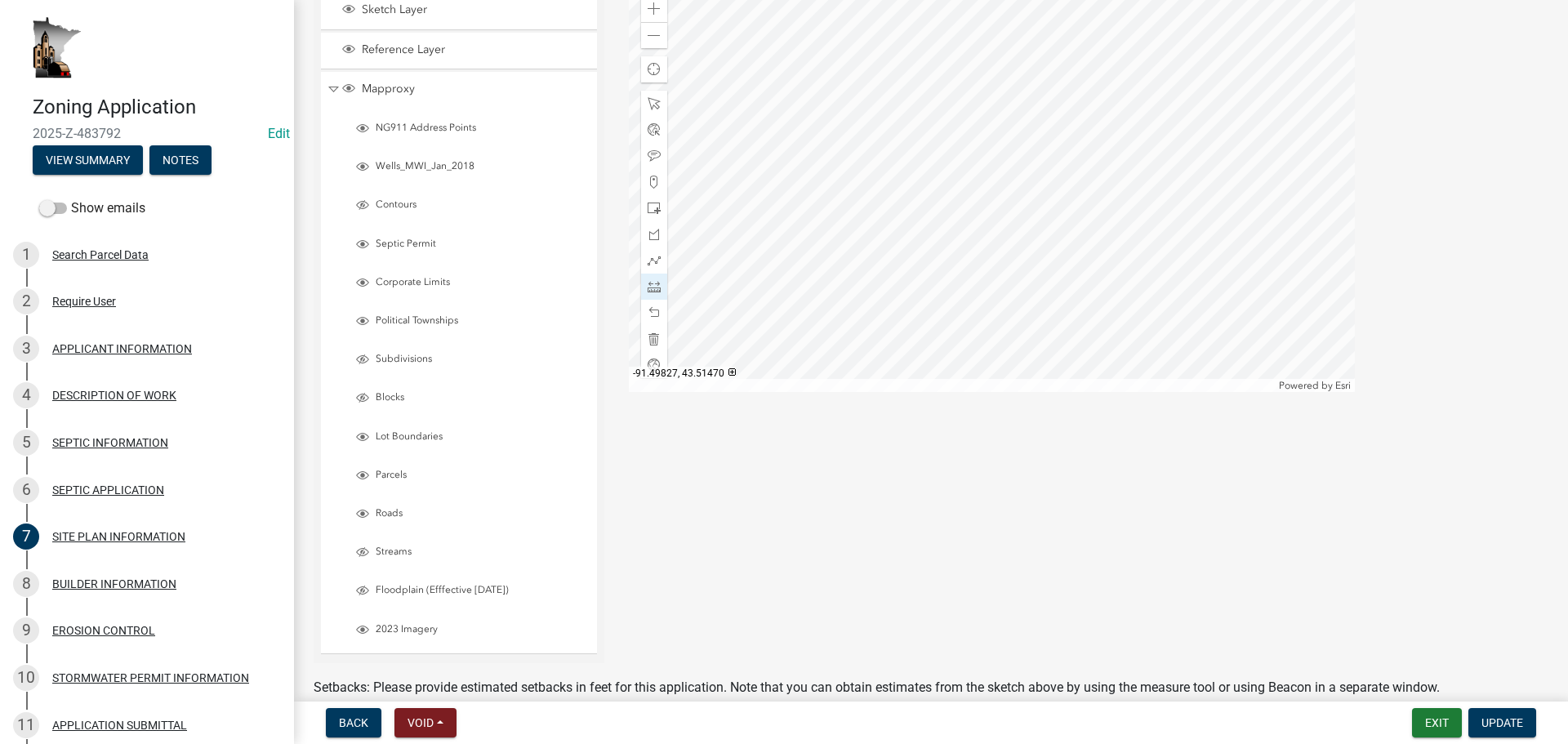
scroll to position [183, 0]
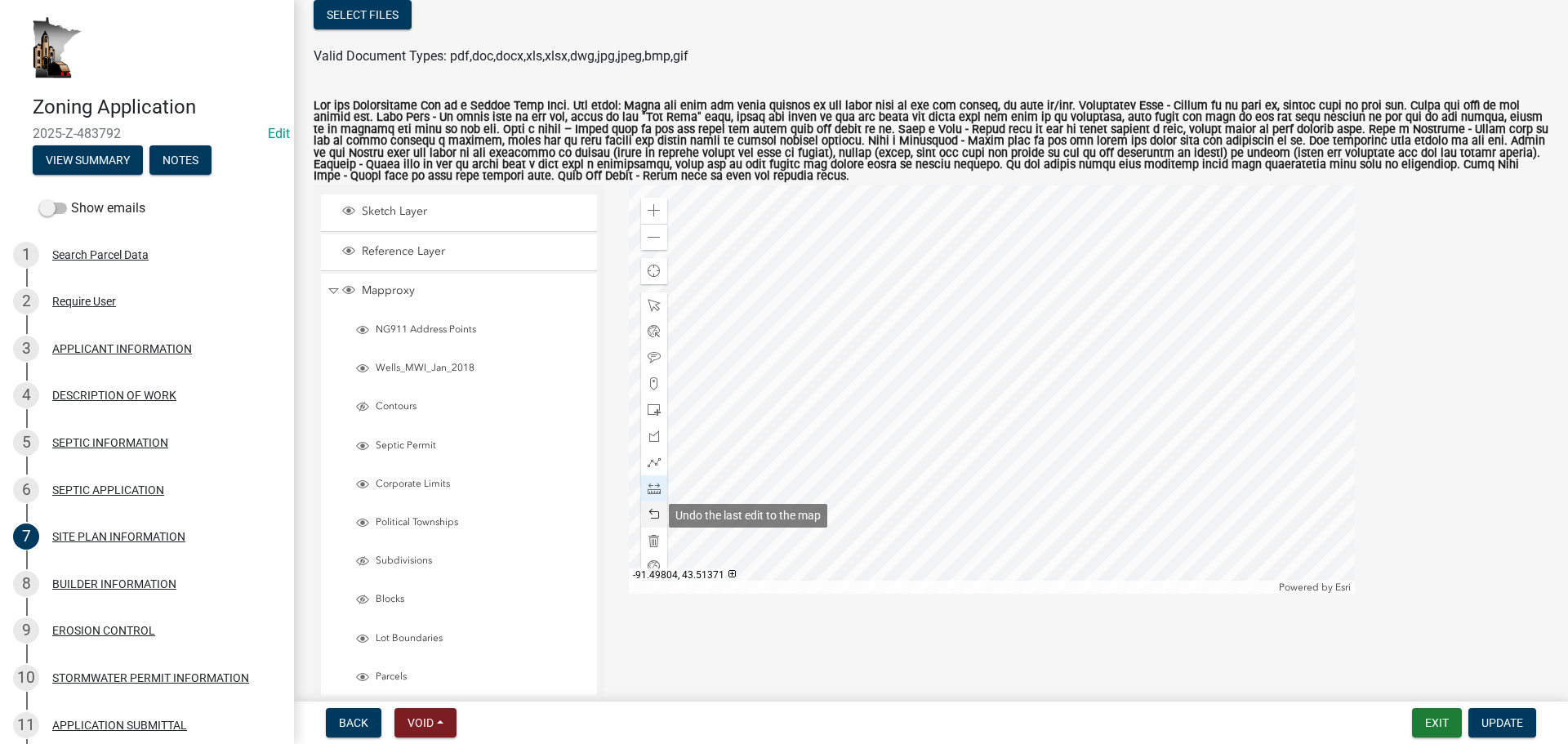
click at [657, 515] on div at bounding box center [654, 514] width 27 height 27
click at [647, 312] on span at bounding box center [654, 305] width 13 height 13
click at [1100, 340] on div at bounding box center [992, 389] width 726 height 409
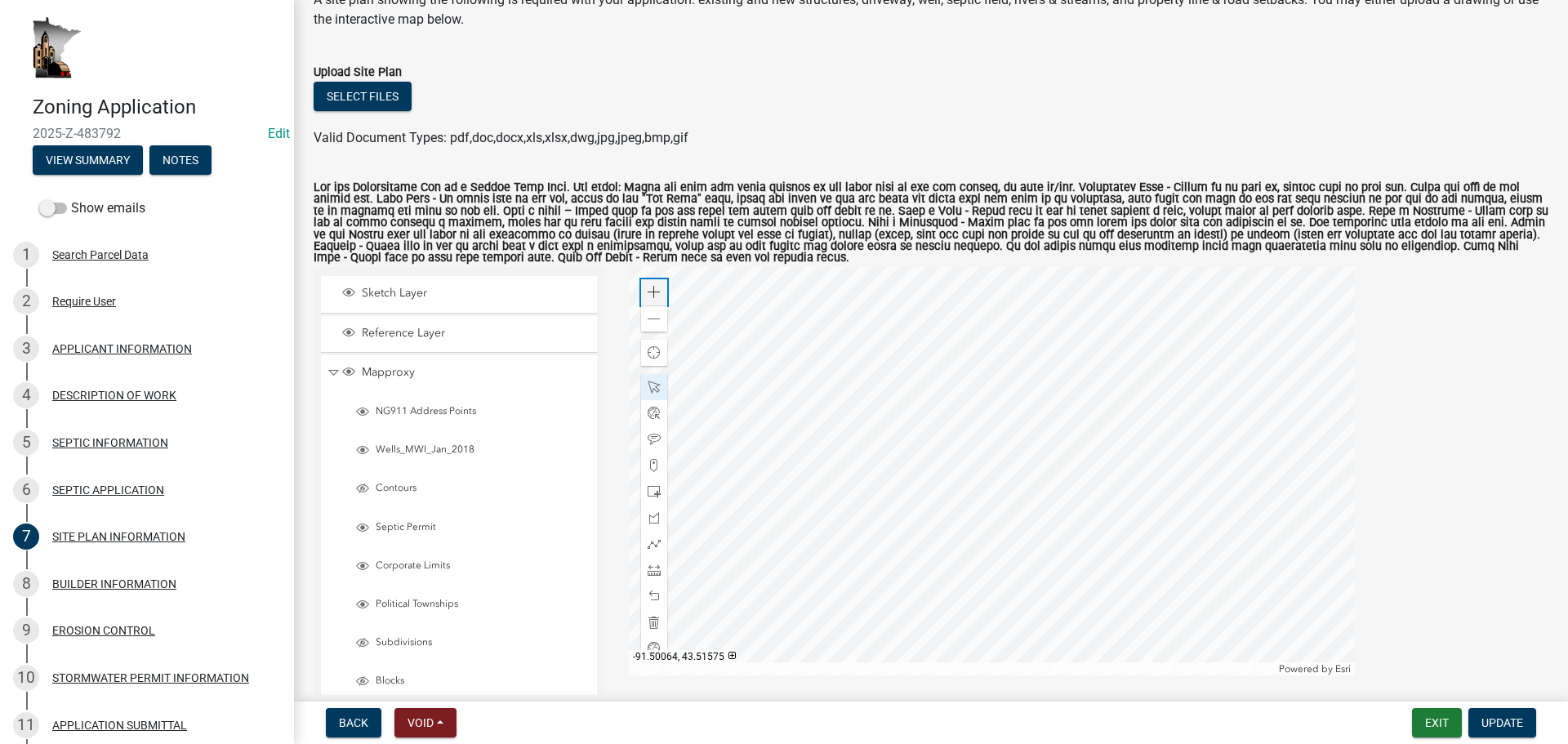
click at [651, 298] on span at bounding box center [654, 292] width 13 height 13
click at [1221, 467] on div at bounding box center [992, 471] width 726 height 409
click at [1189, 409] on div at bounding box center [992, 471] width 726 height 409
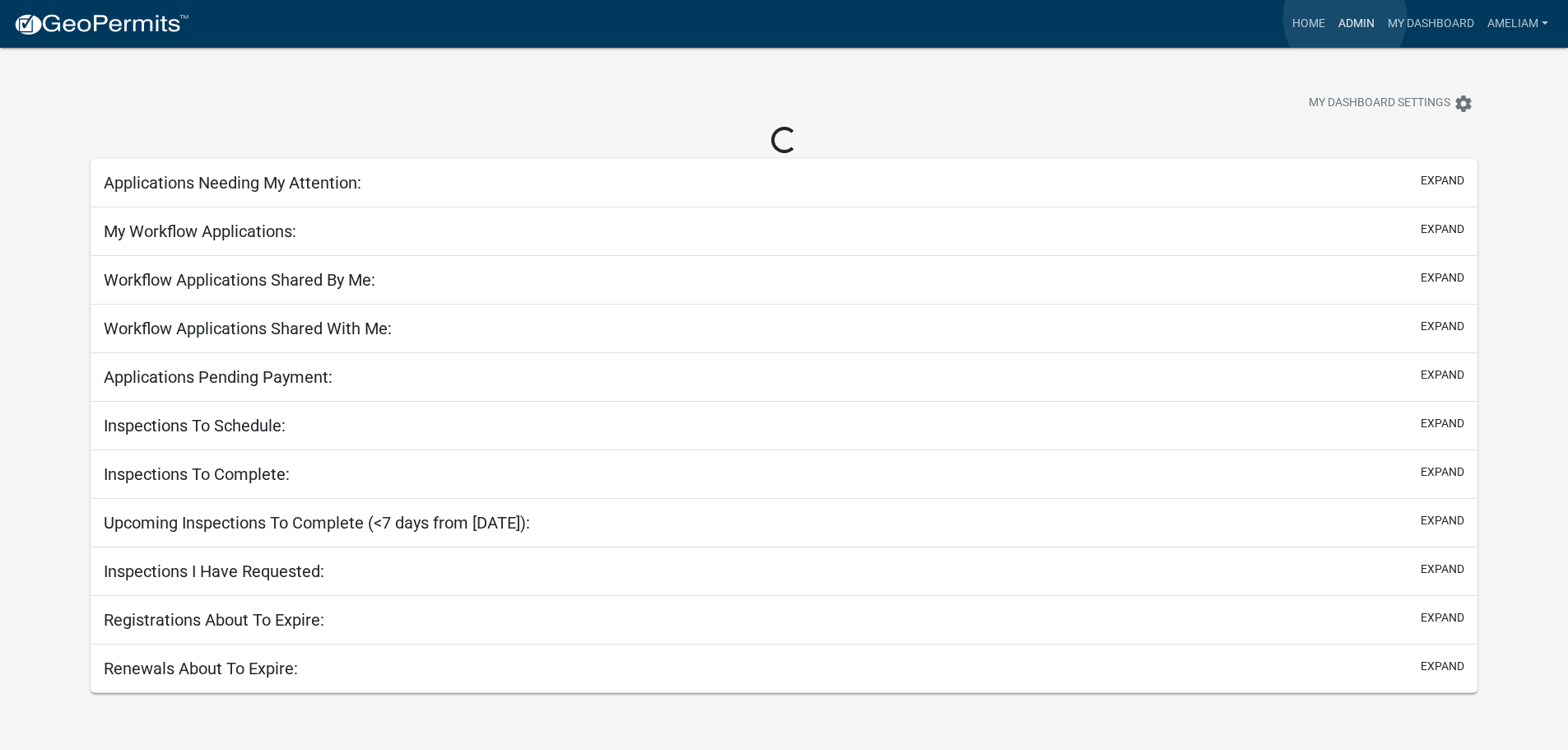
click at [1345, 18] on link "Admin" at bounding box center [1357, 24] width 50 height 31
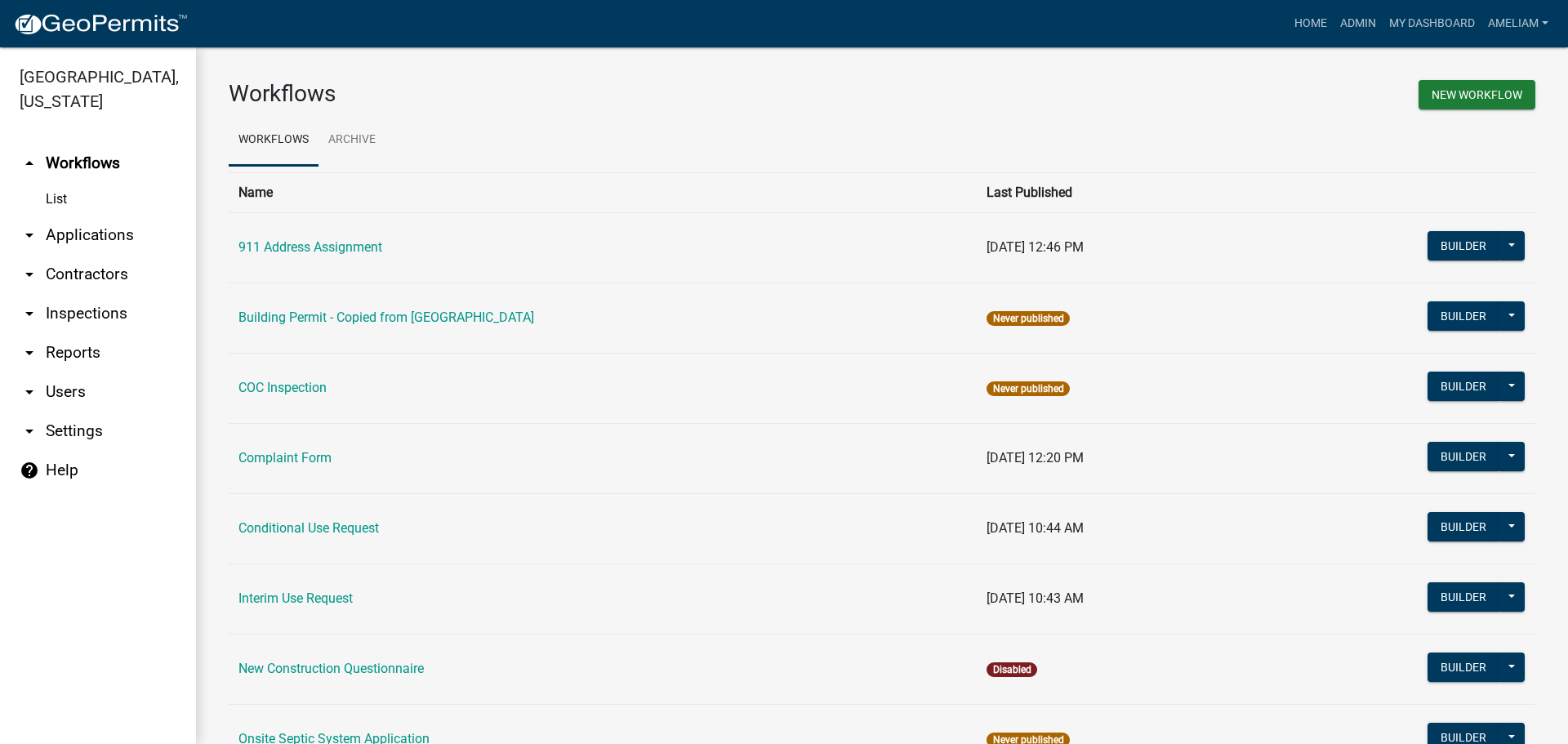
click at [32, 240] on icon "arrow_drop_down" at bounding box center [28, 234] width 19 height 19
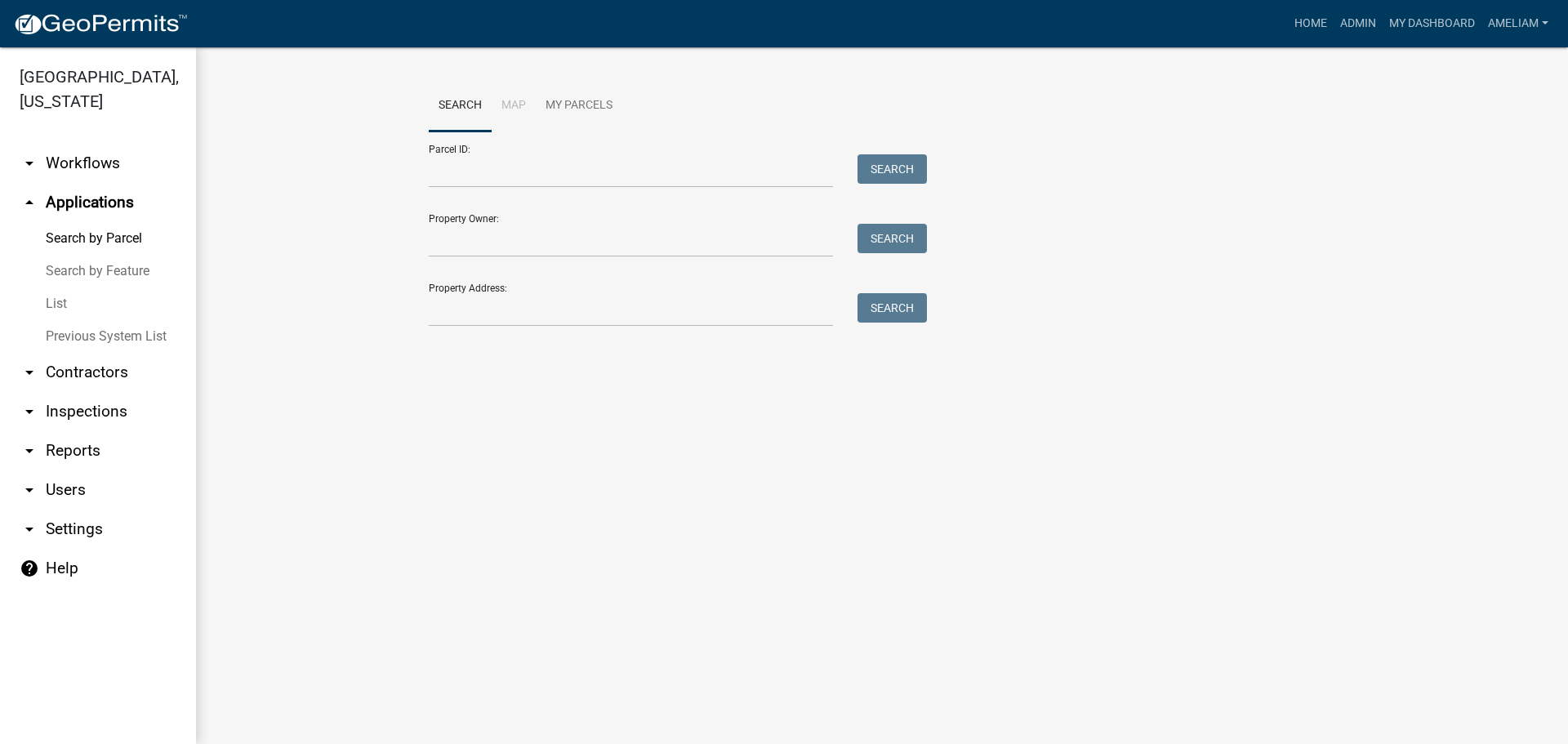
click at [46, 305] on link "List" at bounding box center [98, 303] width 196 height 33
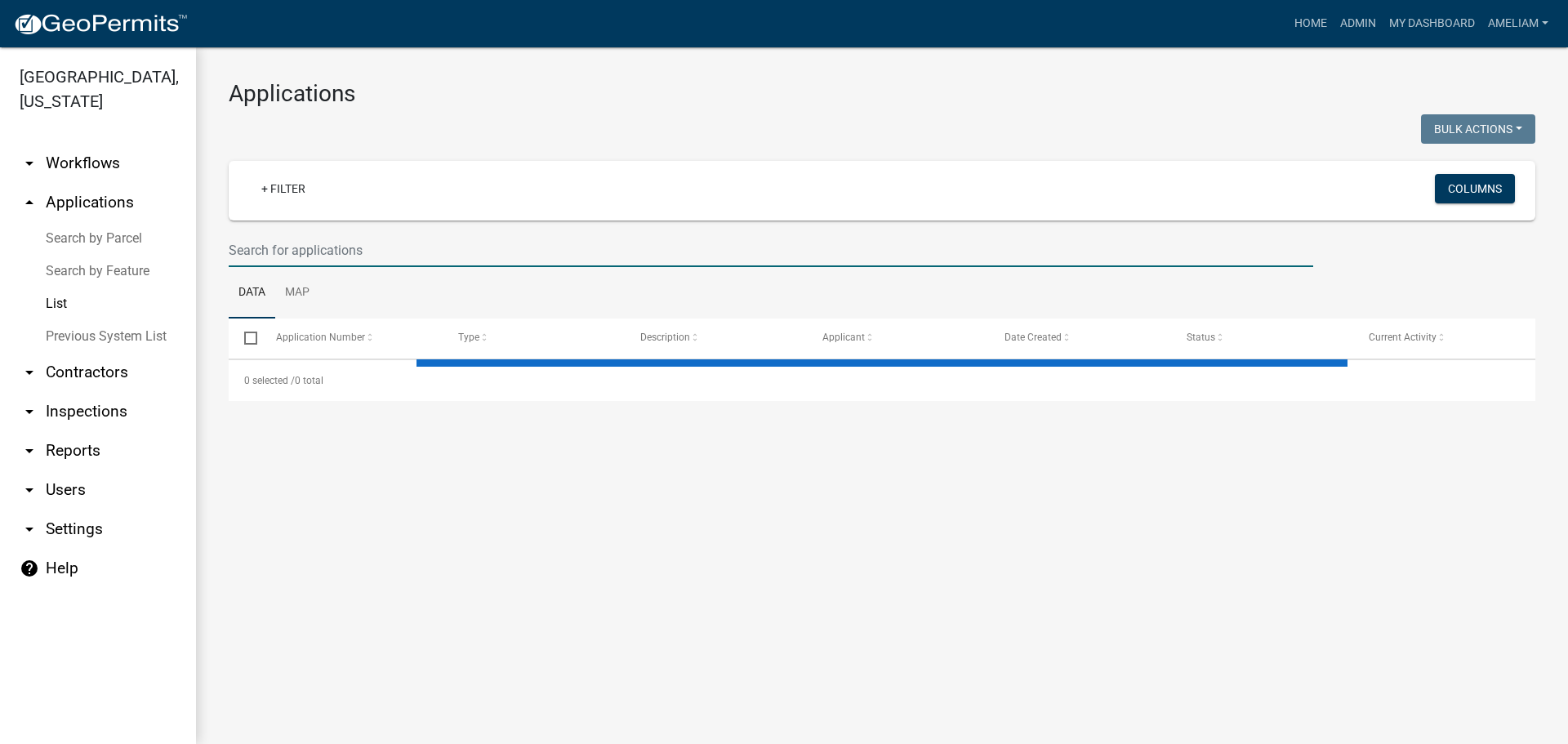
click at [449, 251] on input "text" at bounding box center [771, 250] width 1084 height 34
select select "2: 50"
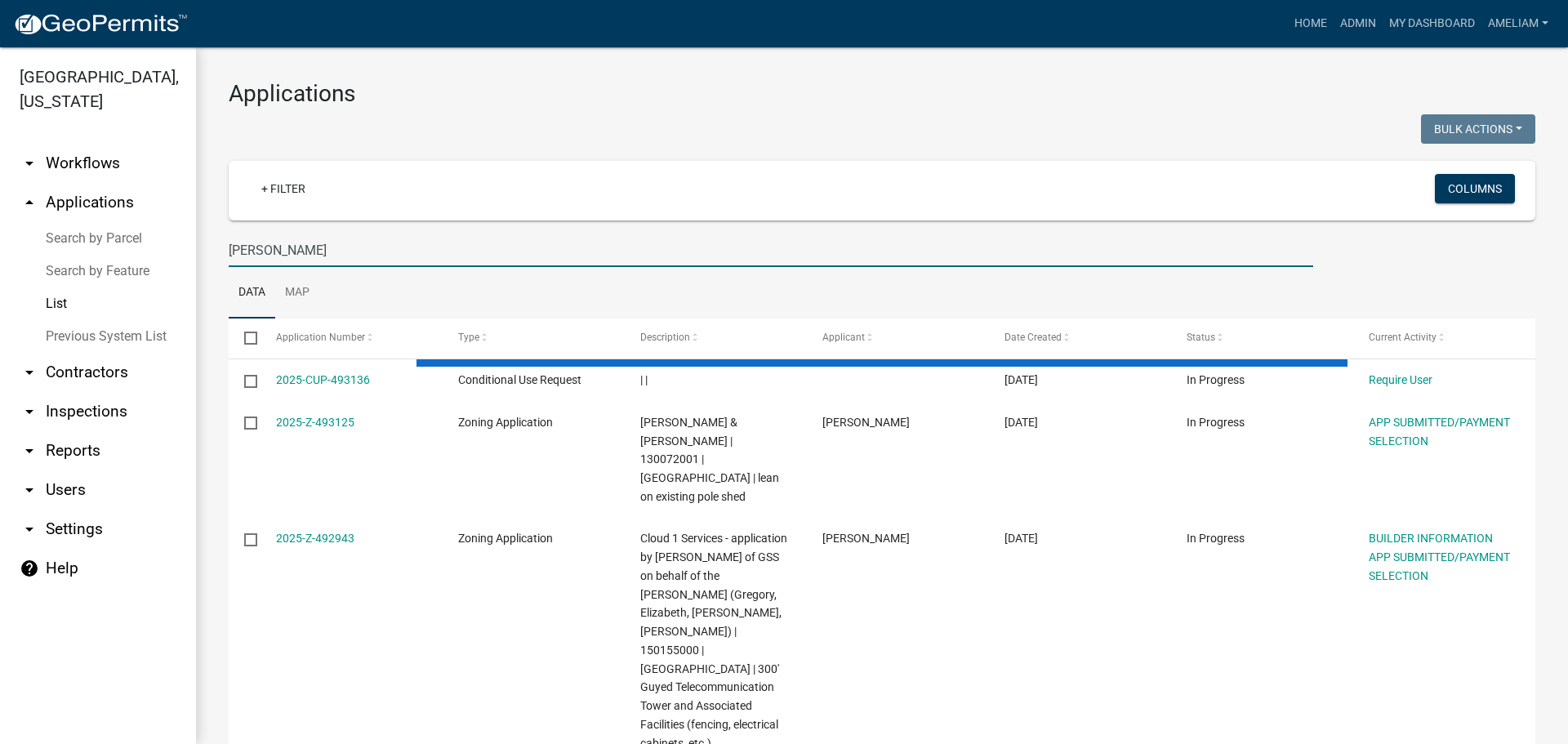
type input "ruffridge"
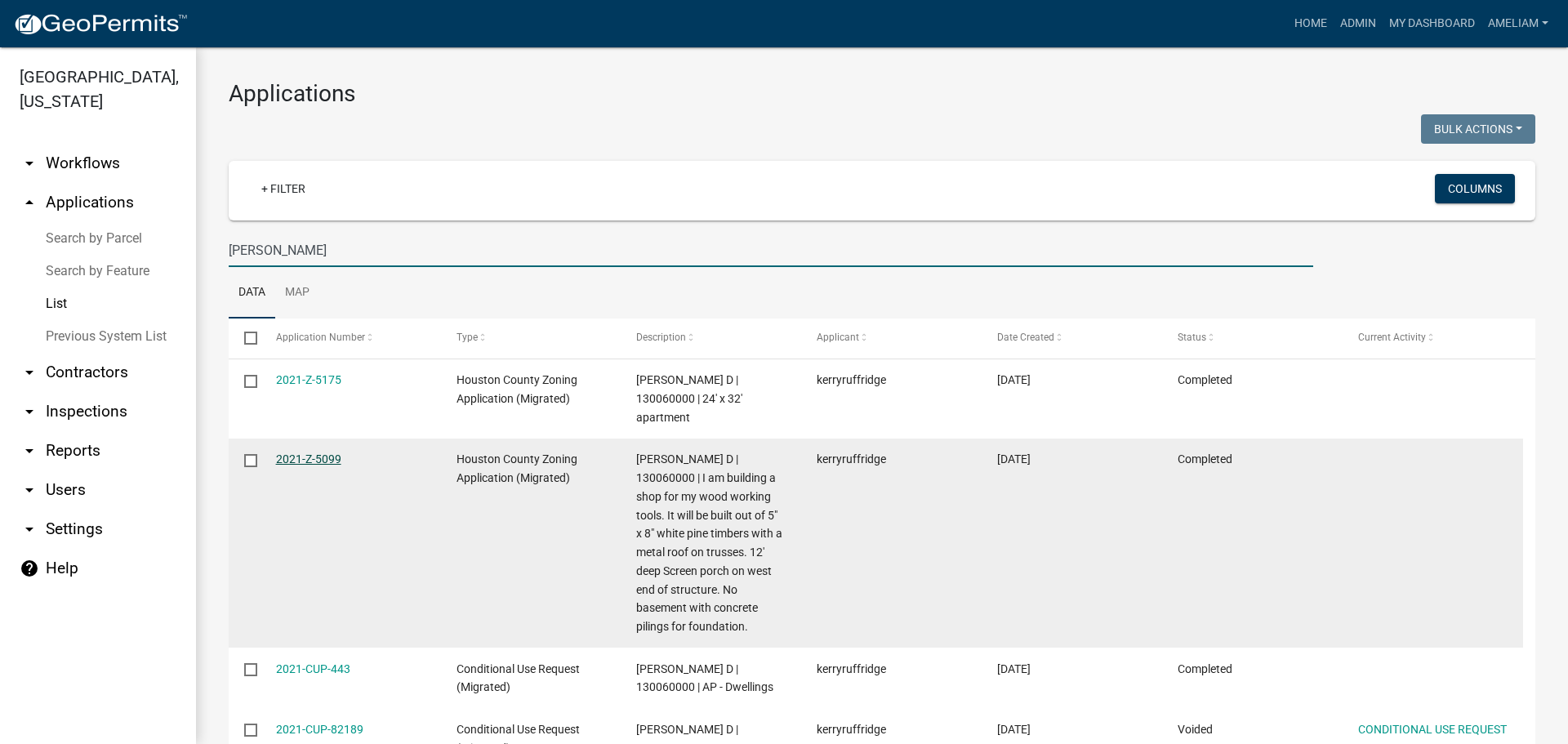
click at [322, 455] on link "2021-Z-5099" at bounding box center [308, 459] width 65 height 13
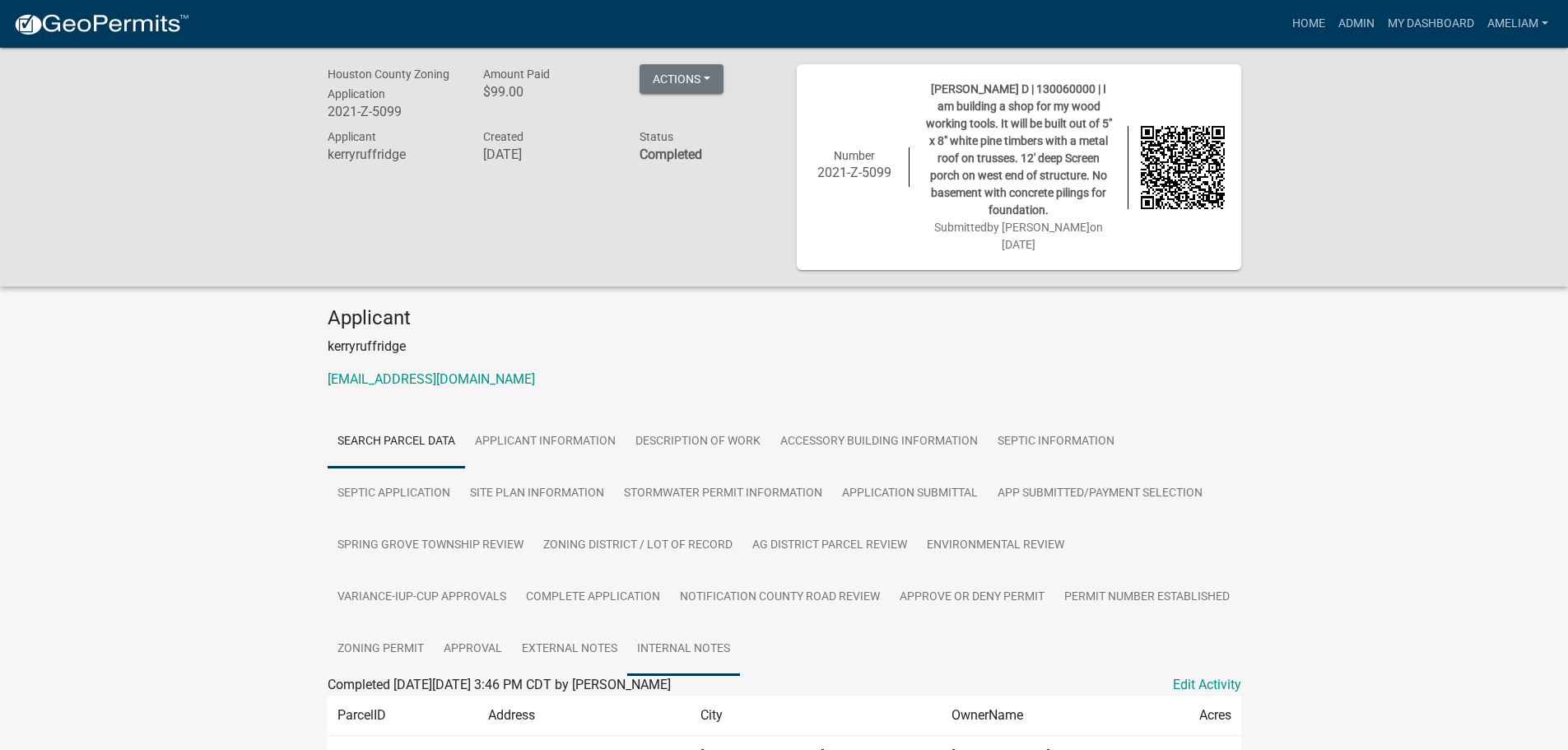
scroll to position [82, 0]
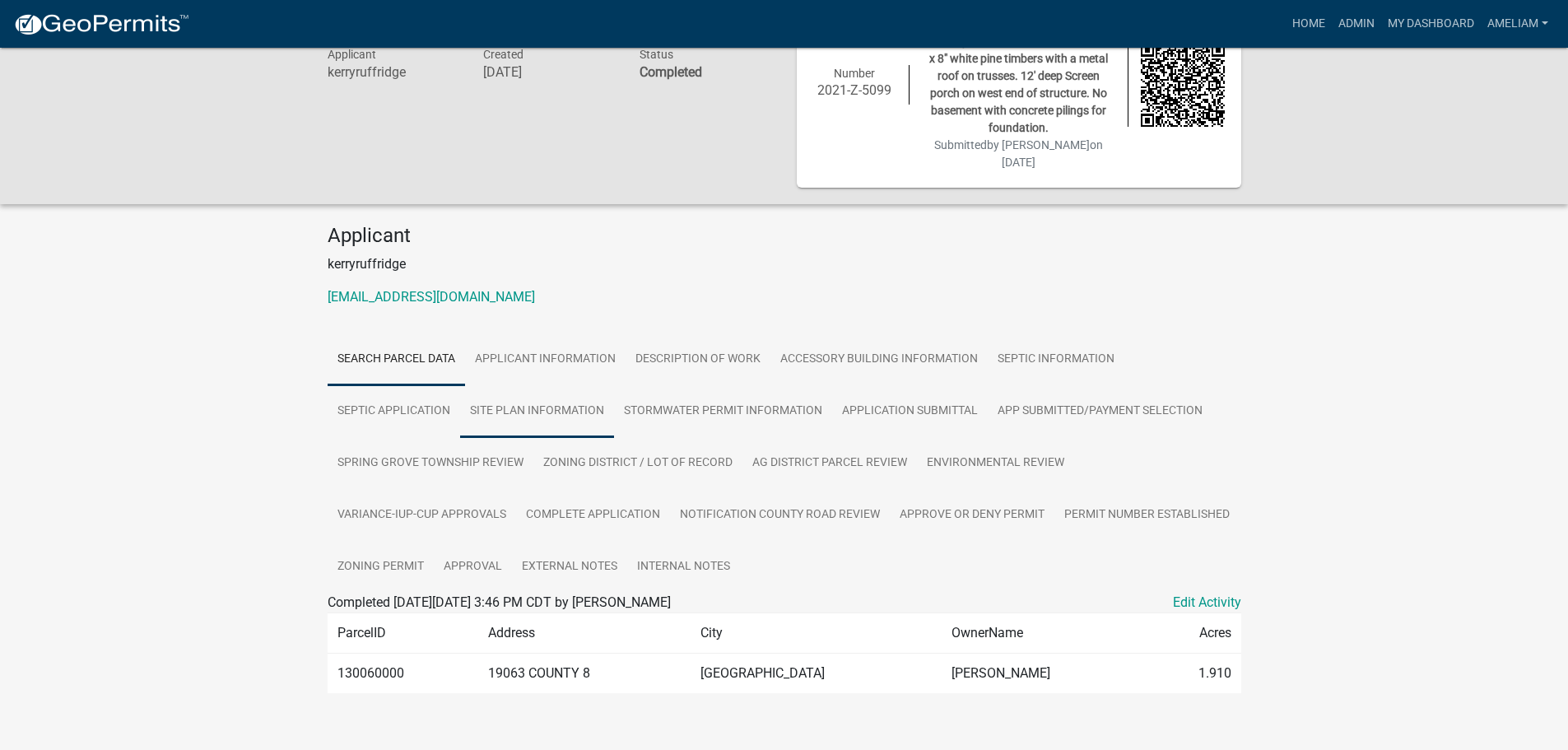
click at [500, 409] on link "SITE PLAN INFORMATION" at bounding box center [536, 411] width 154 height 53
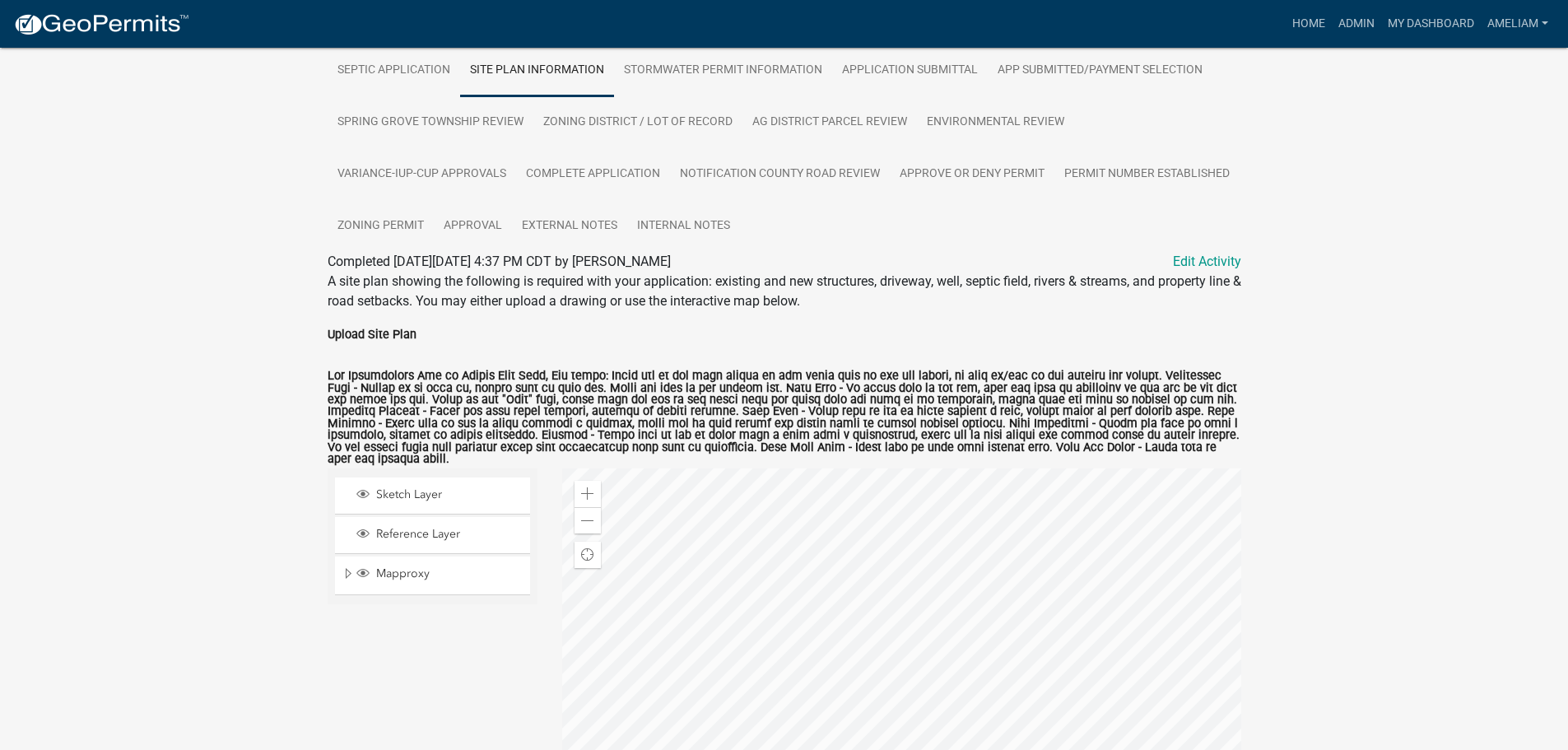
scroll to position [542, 0]
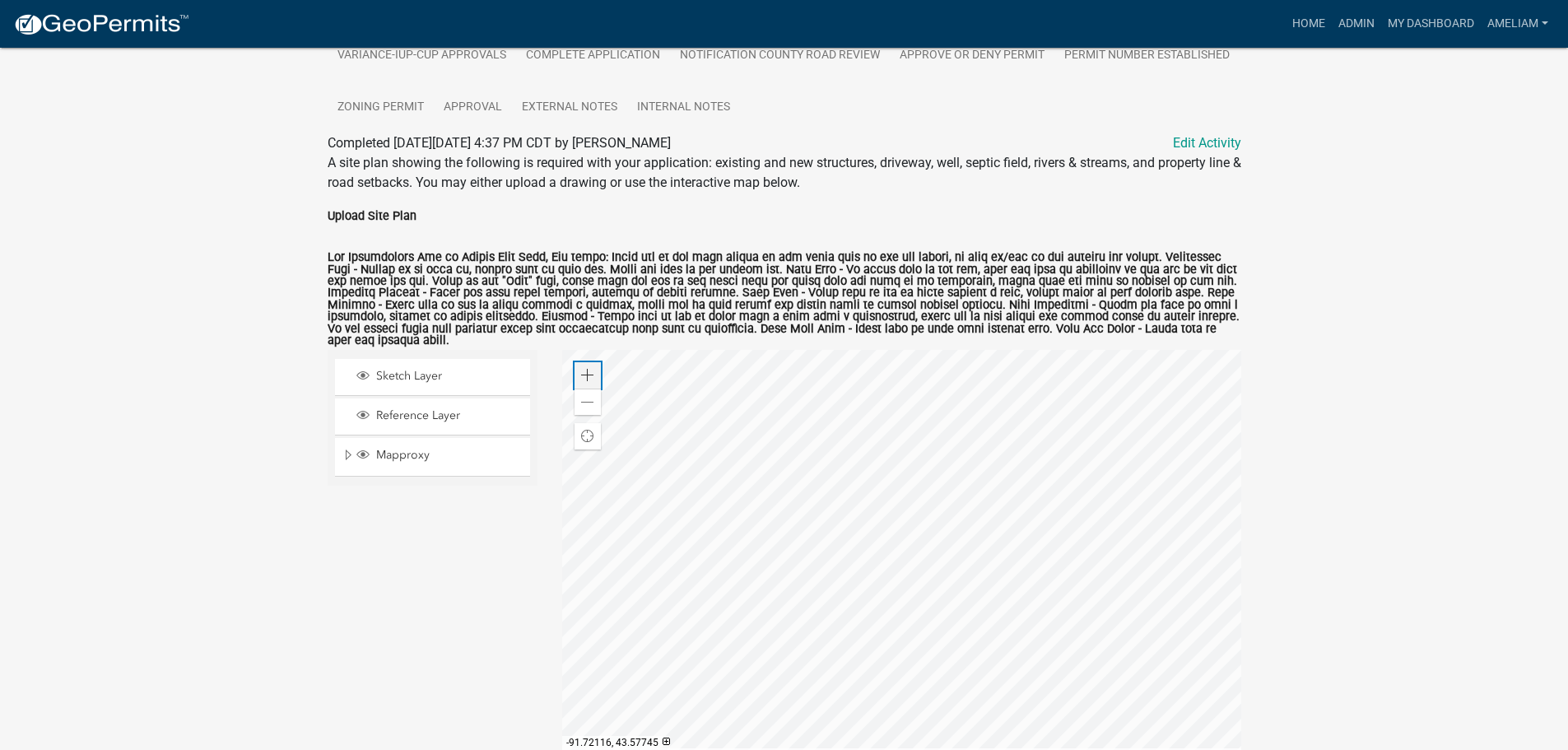
click at [588, 369] on div "Zoom in" at bounding box center [587, 375] width 27 height 27
click at [1177, 616] on div at bounding box center [902, 556] width 679 height 412
click at [585, 404] on span at bounding box center [587, 403] width 13 height 13
click at [582, 369] on div "Zoom in" at bounding box center [587, 375] width 27 height 27
click at [583, 397] on span at bounding box center [587, 403] width 13 height 13
